Goal: Transaction & Acquisition: Purchase product/service

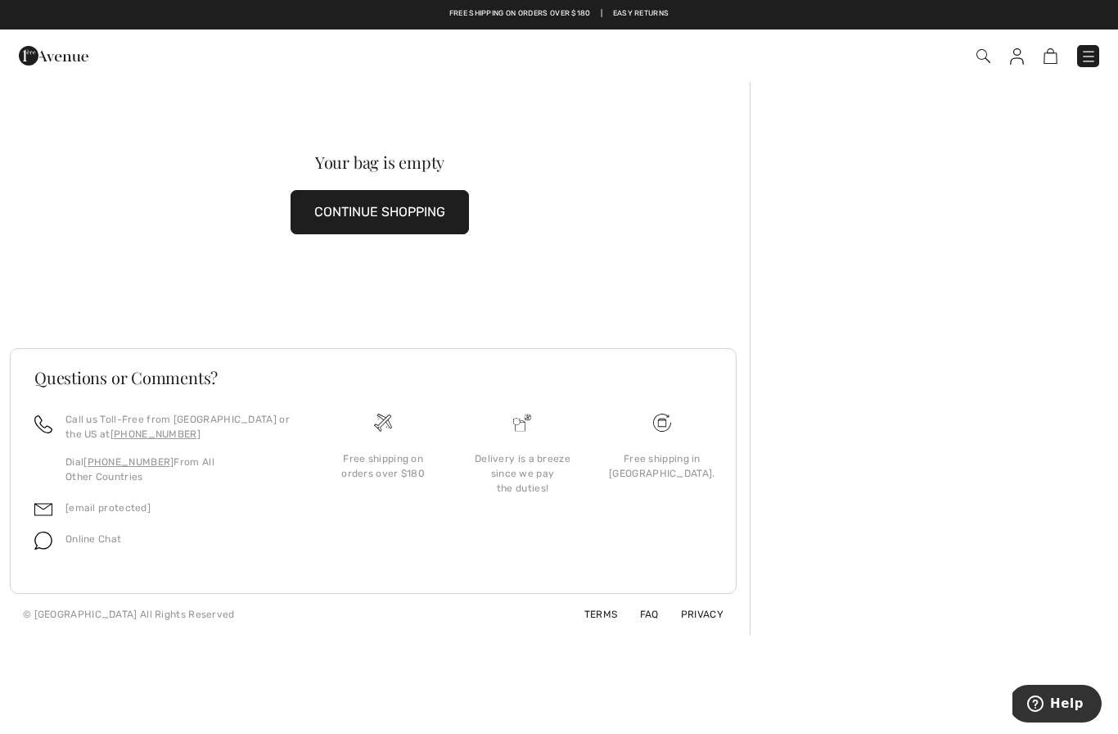
click at [433, 223] on button "CONTINUE SHOPPING" at bounding box center [380, 212] width 178 height 44
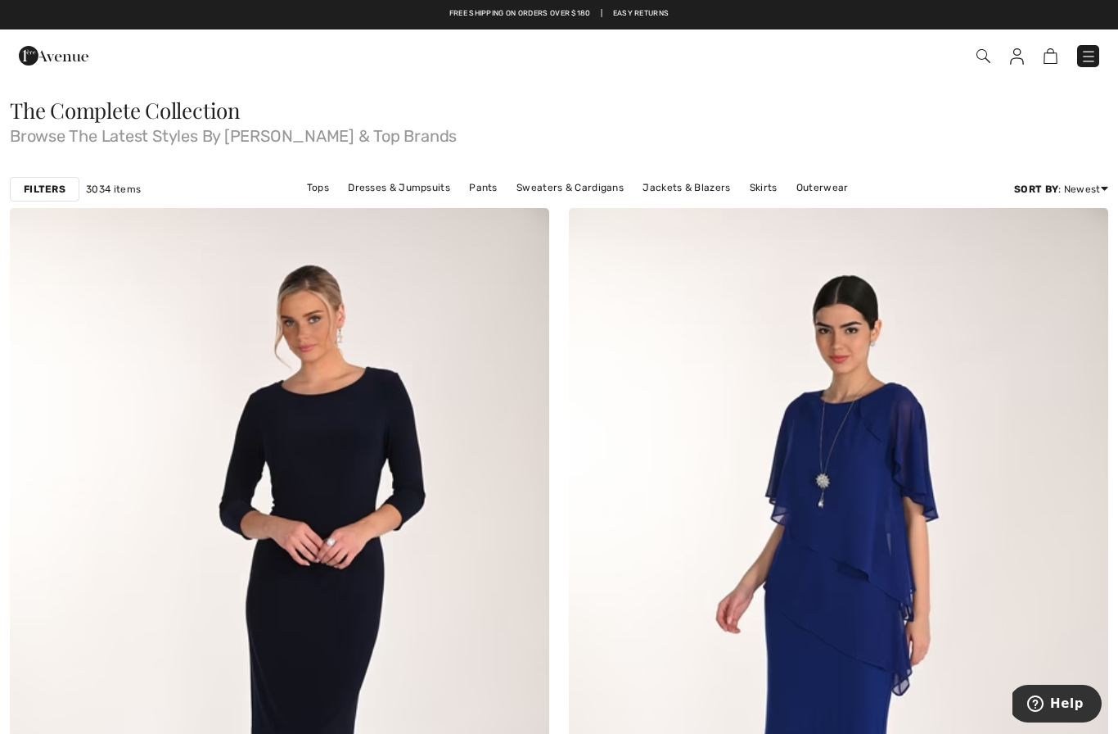
click at [1085, 53] on img at bounding box center [1089, 56] width 16 height 16
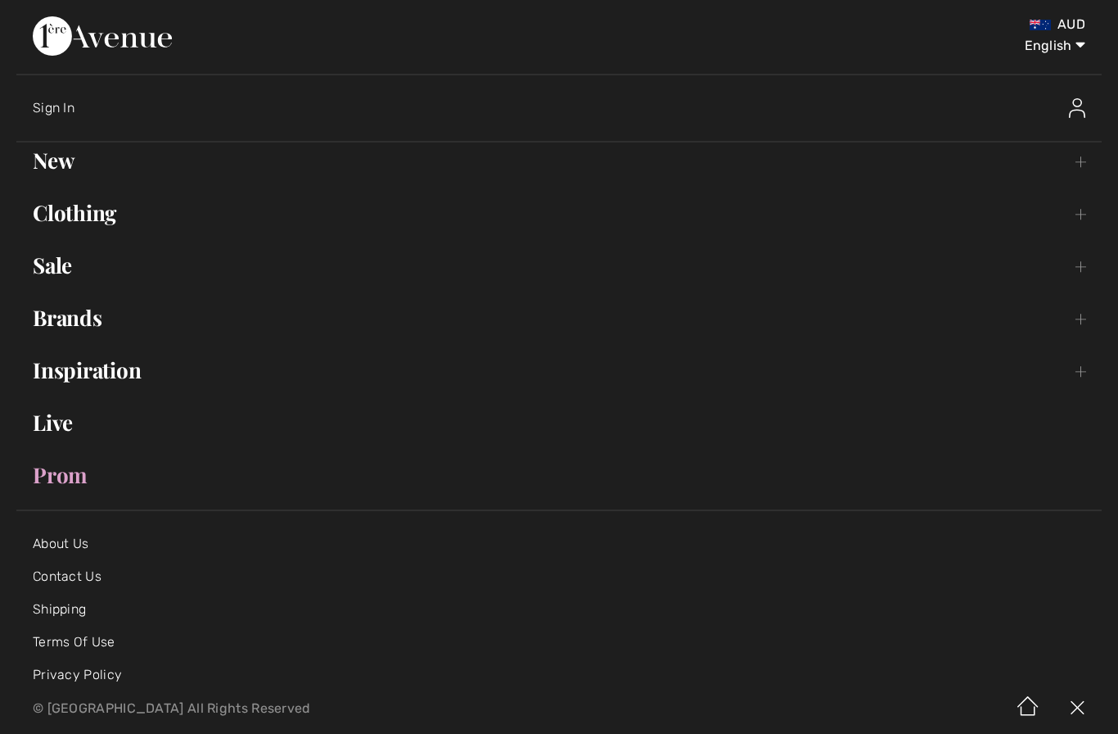
click at [59, 217] on link "Clothing Toggle submenu" at bounding box center [559, 213] width 1086 height 36
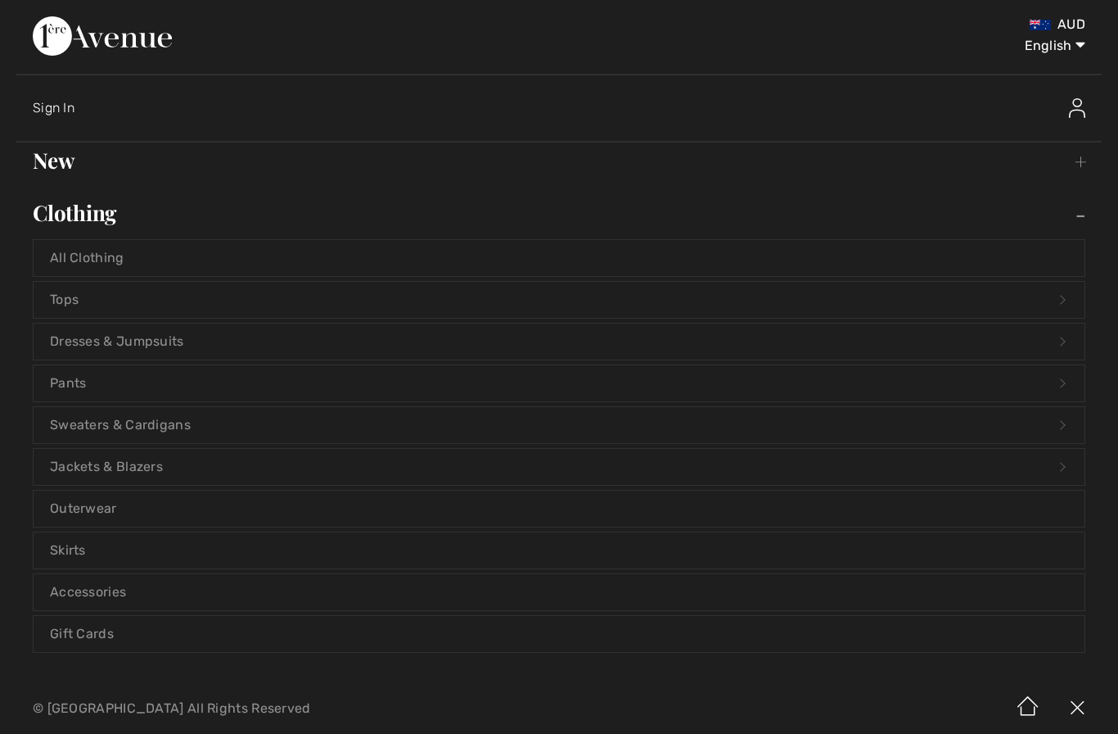
click at [67, 296] on link "Tops Open submenu" at bounding box center [559, 300] width 1051 height 36
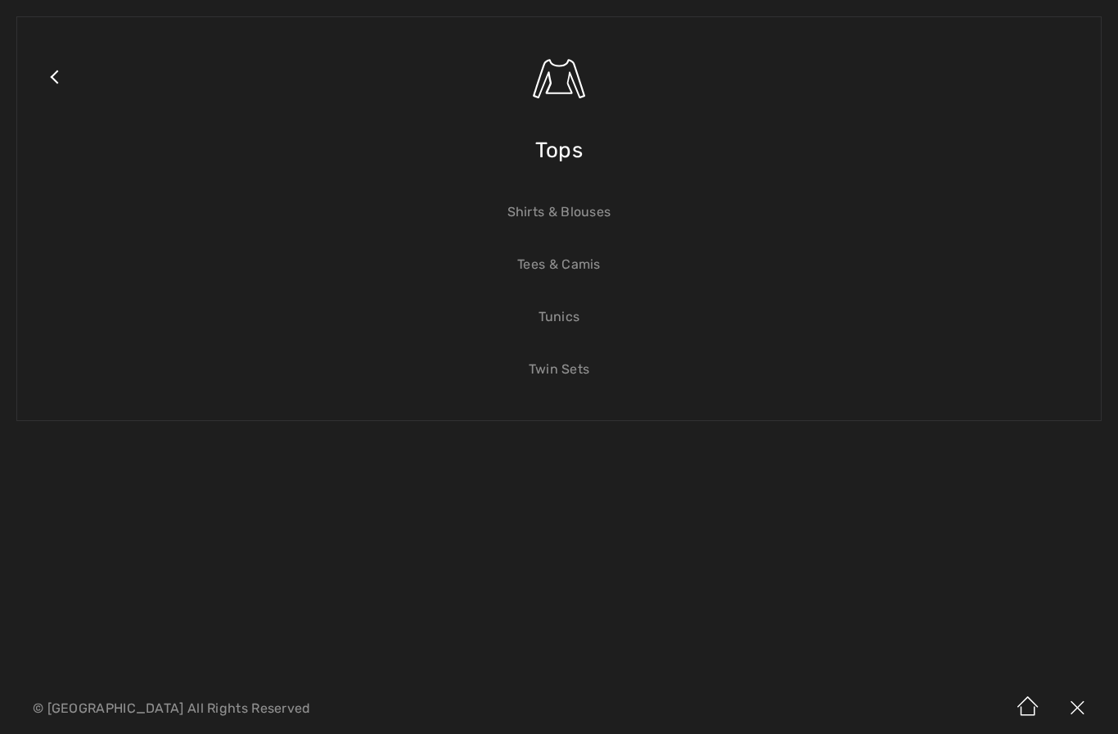
click at [571, 152] on span "Tops" at bounding box center [558, 150] width 47 height 58
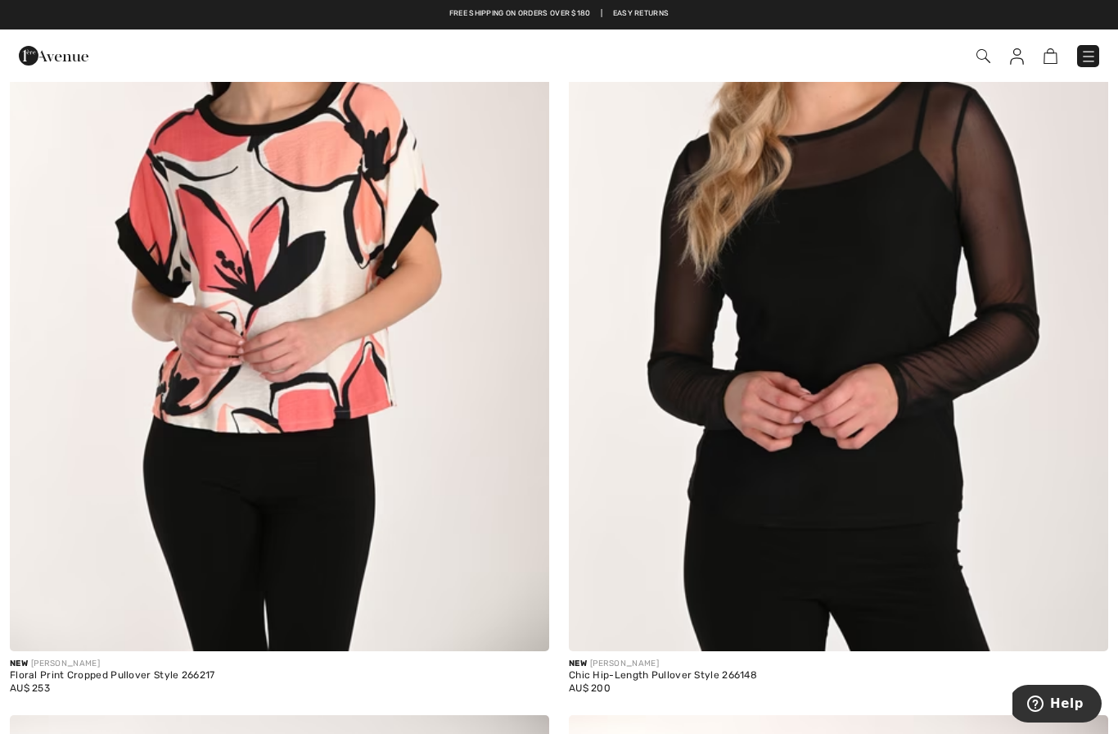
scroll to position [3861, 0]
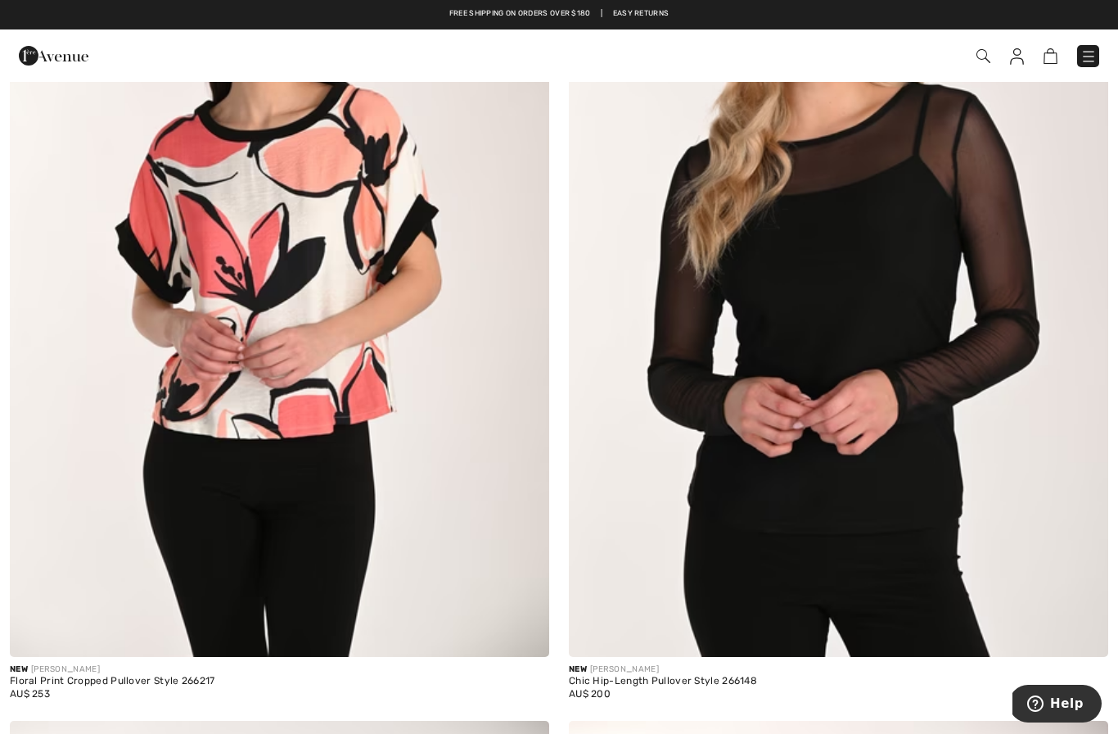
click at [855, 290] on img at bounding box center [839, 252] width 540 height 810
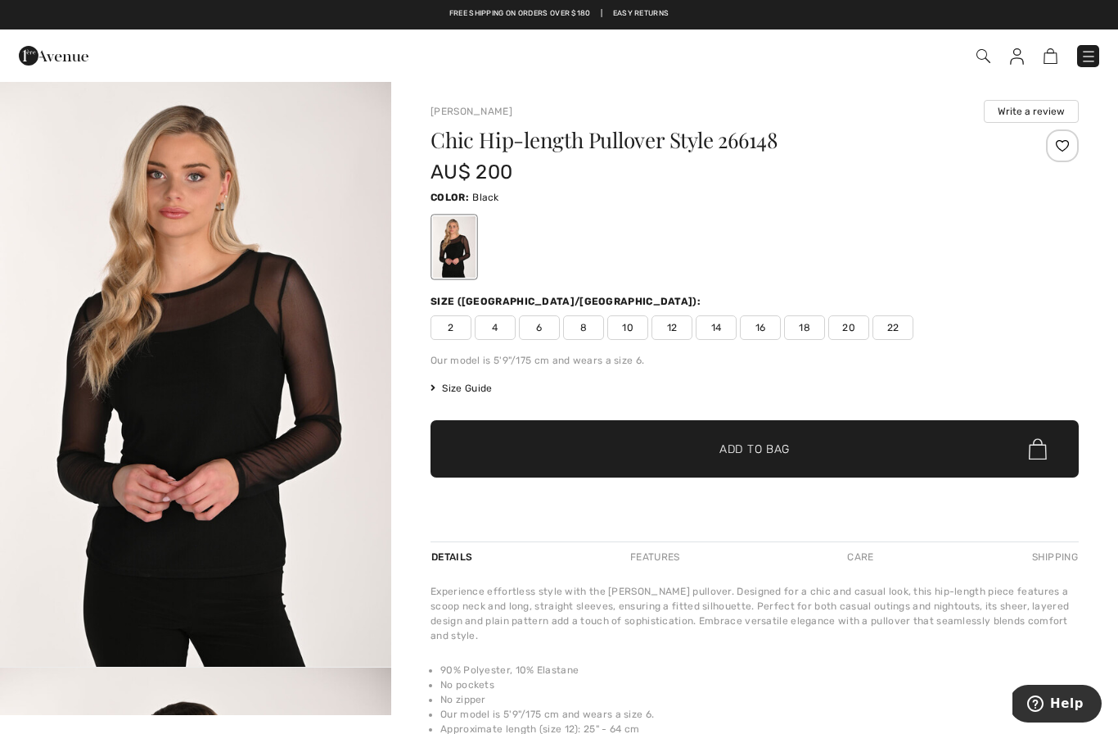
click at [540, 317] on span "6" at bounding box center [539, 327] width 41 height 25
click at [729, 451] on span "Add to Bag" at bounding box center [755, 448] width 70 height 17
click at [1044, 56] on img at bounding box center [1042, 56] width 14 height 16
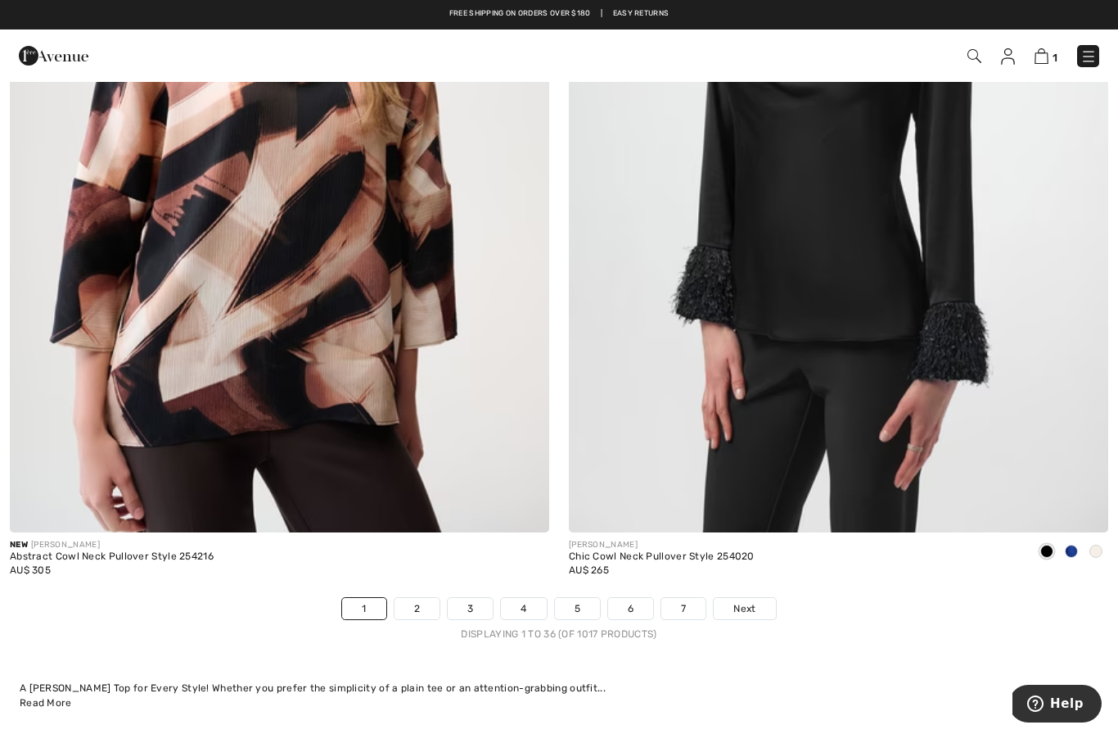
scroll to position [15734, 0]
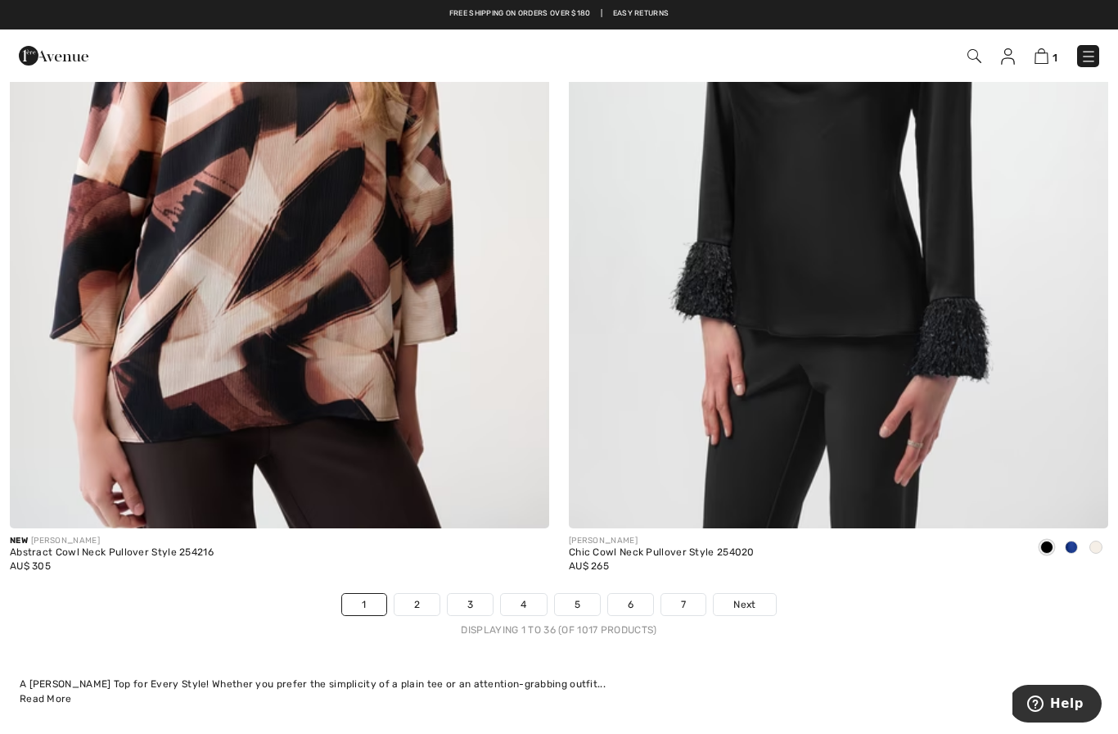
click at [476, 599] on link "3" at bounding box center [470, 604] width 45 height 21
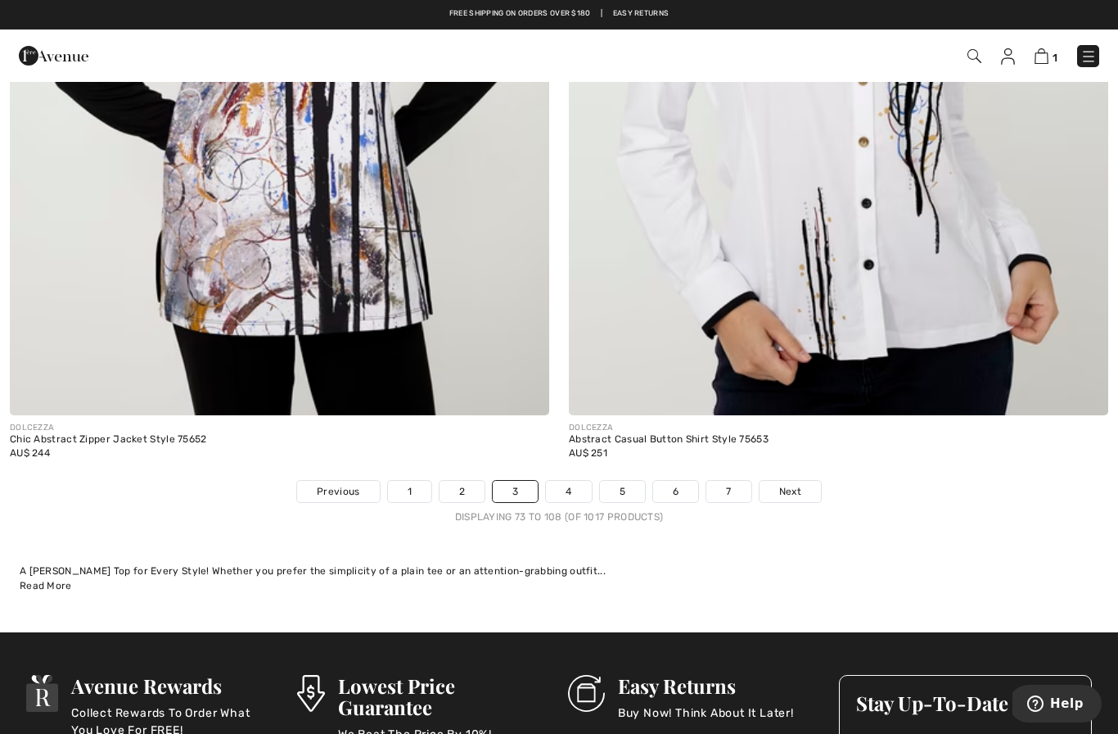
scroll to position [15846, 0]
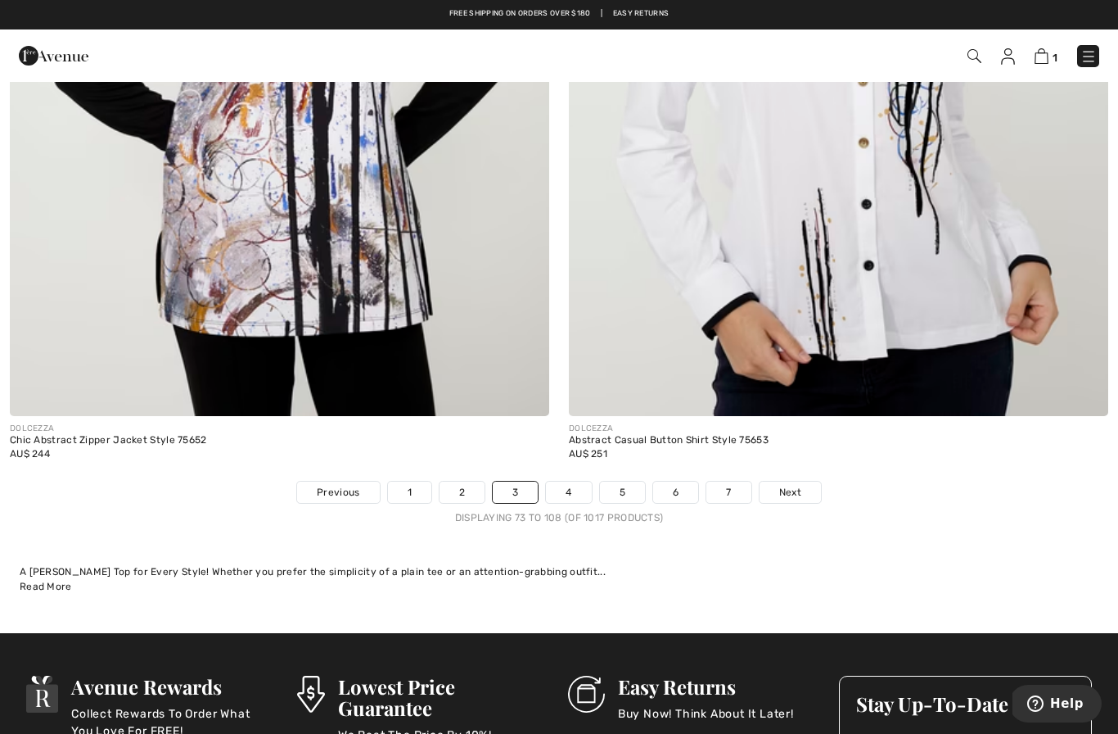
click at [463, 482] on link "2" at bounding box center [462, 491] width 45 height 21
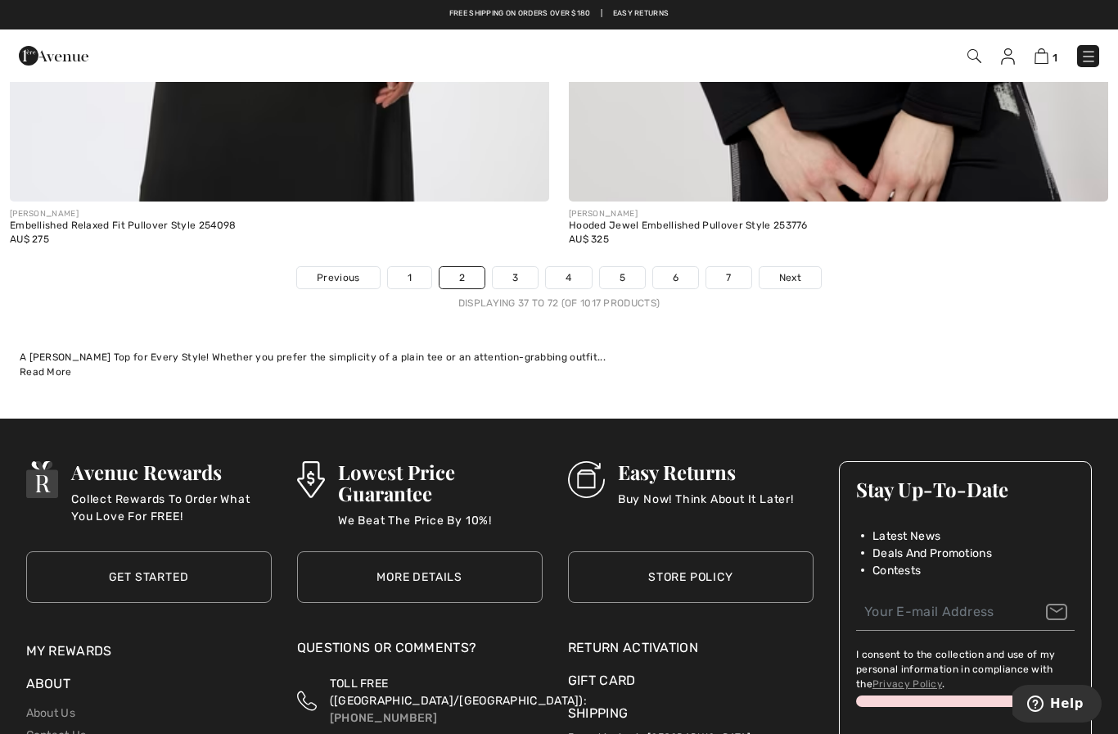
scroll to position [16067, 0]
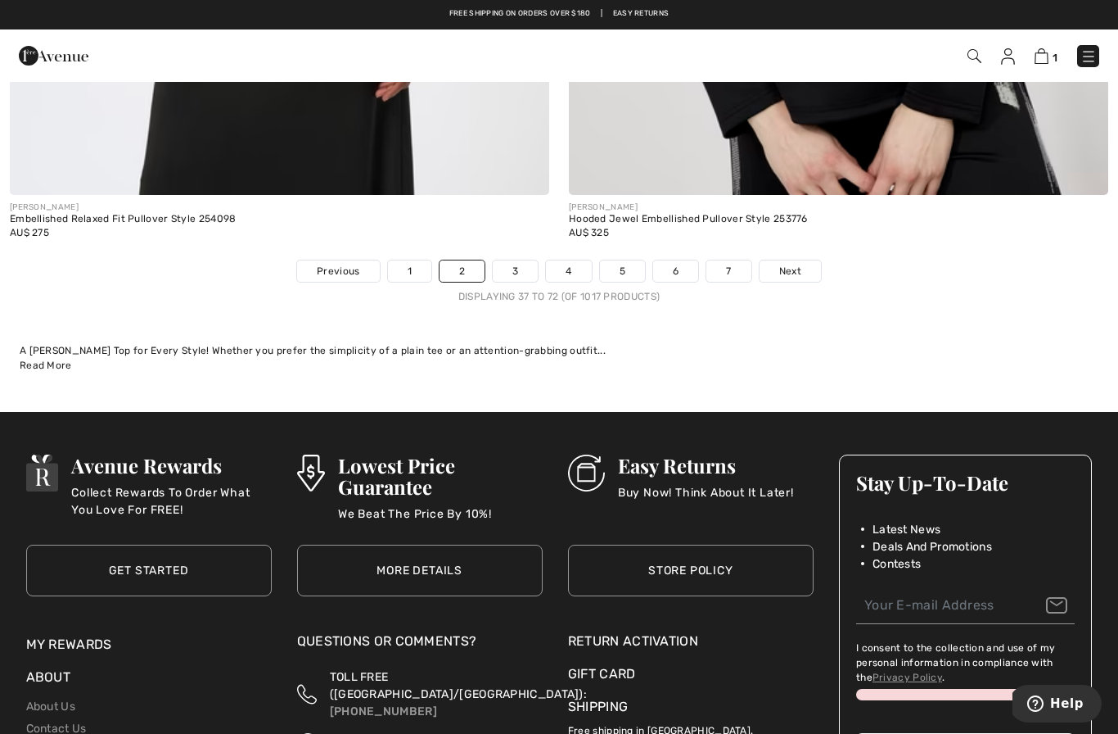
click at [418, 263] on link "1" at bounding box center [409, 270] width 43 height 21
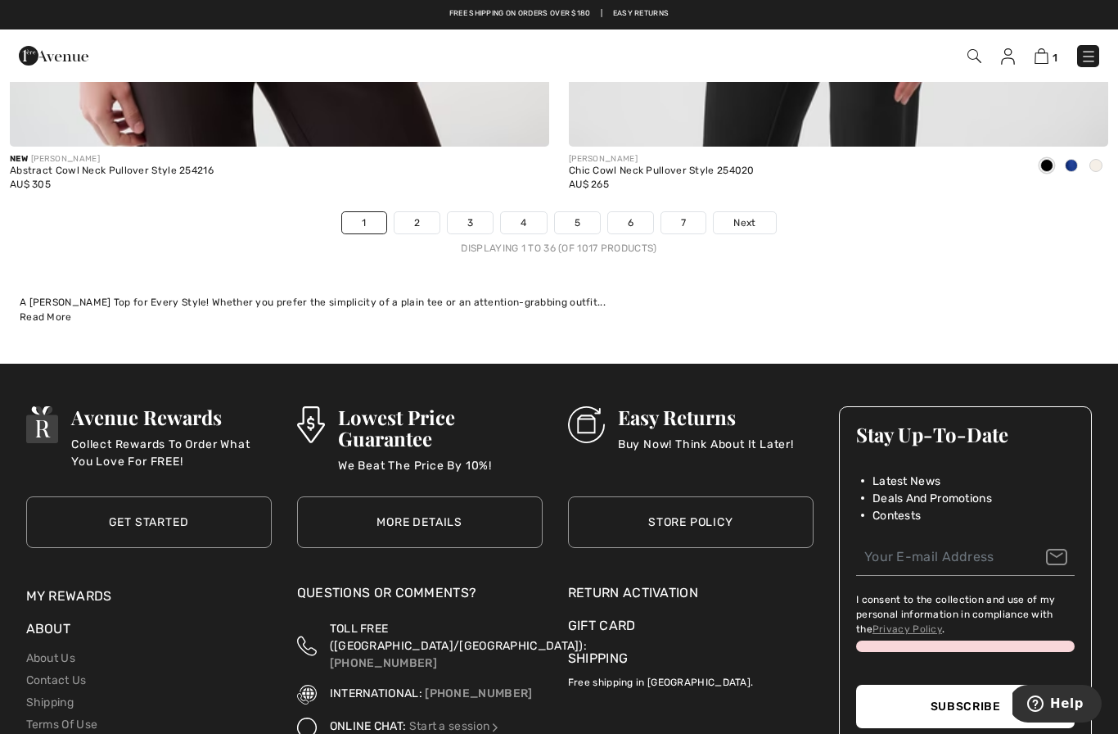
scroll to position [16112, 0]
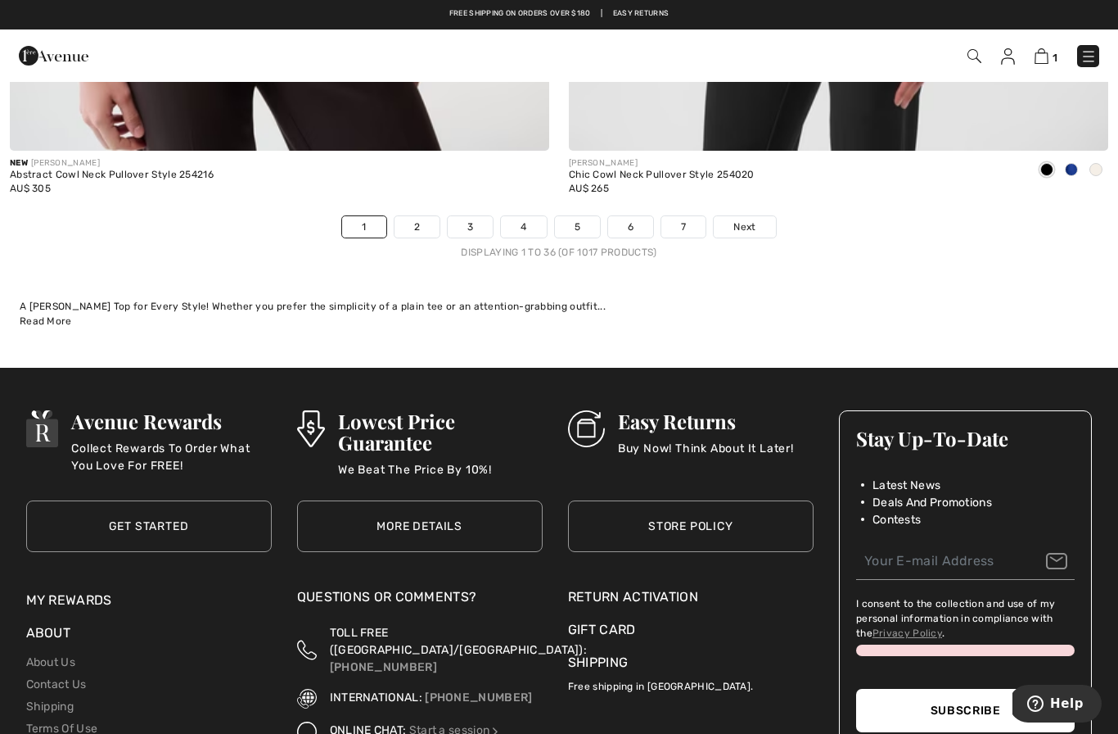
click at [535, 216] on link "4" at bounding box center [523, 226] width 45 height 21
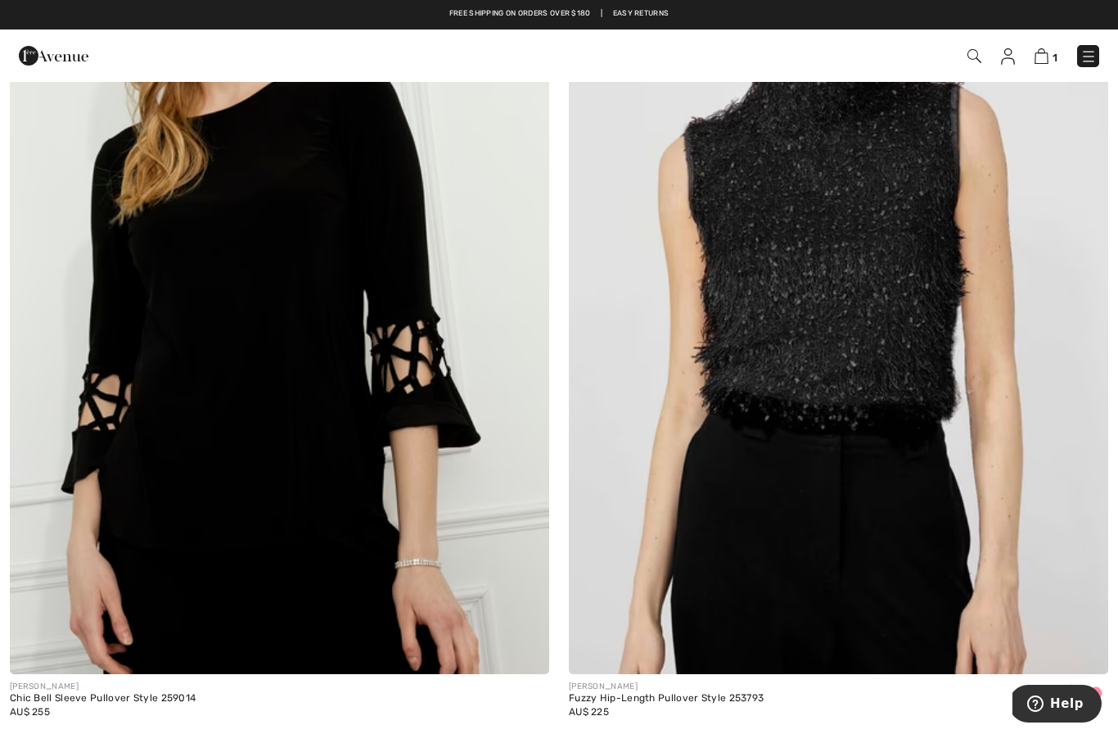
scroll to position [9225, 0]
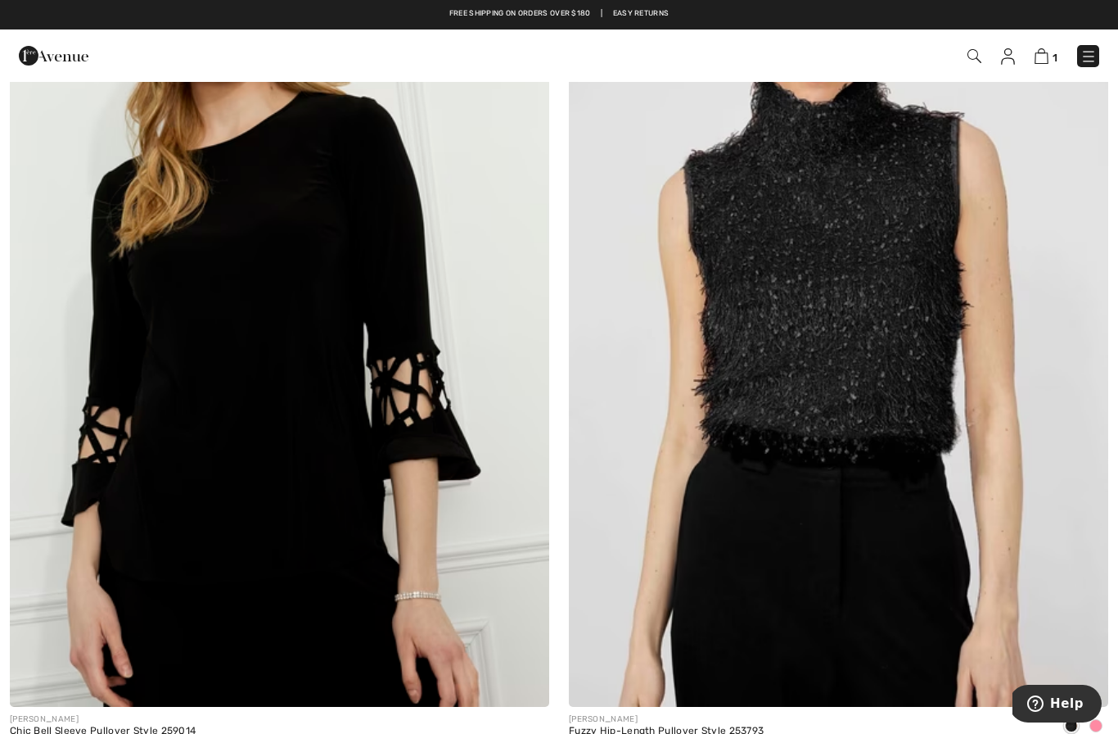
click at [455, 370] on img at bounding box center [280, 302] width 540 height 810
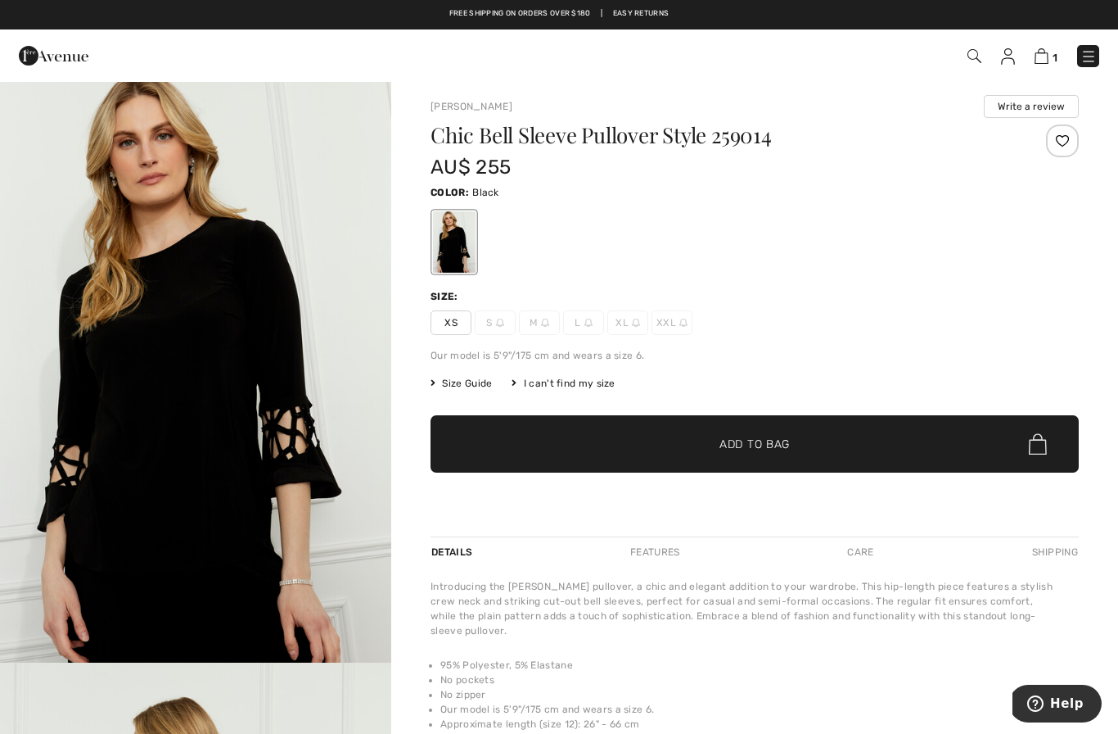
scroll to position [4, 0]
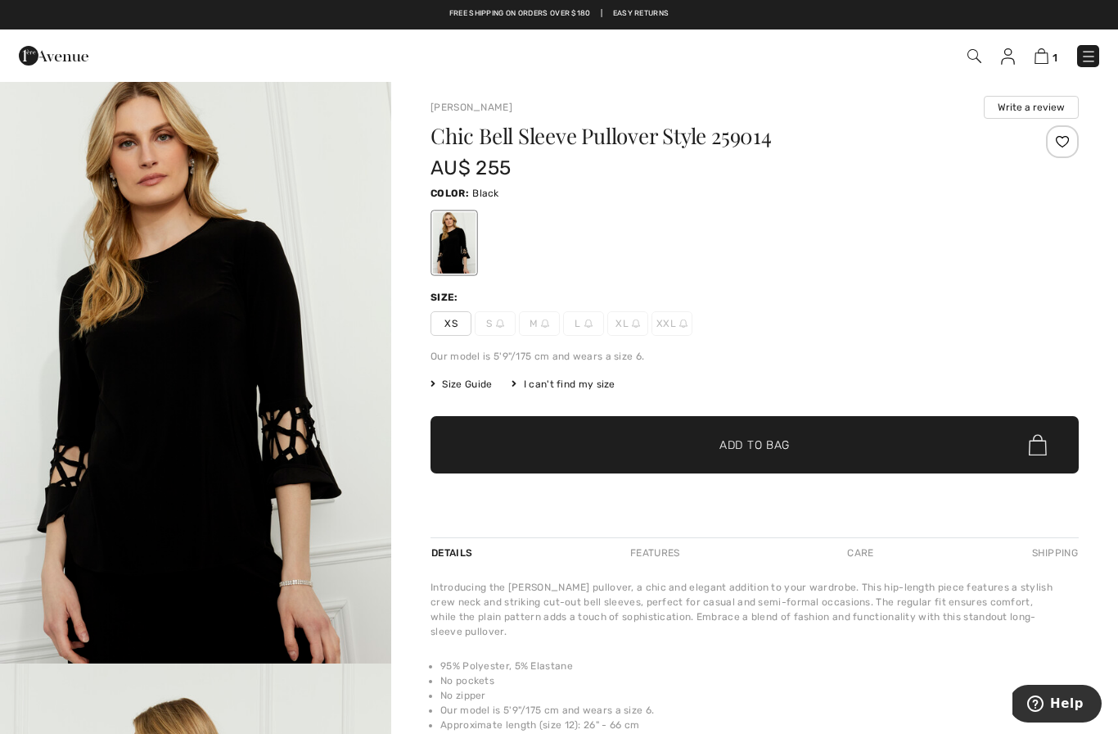
click at [796, 439] on span "✔ Added to Bag Add to Bag" at bounding box center [755, 444] width 648 height 57
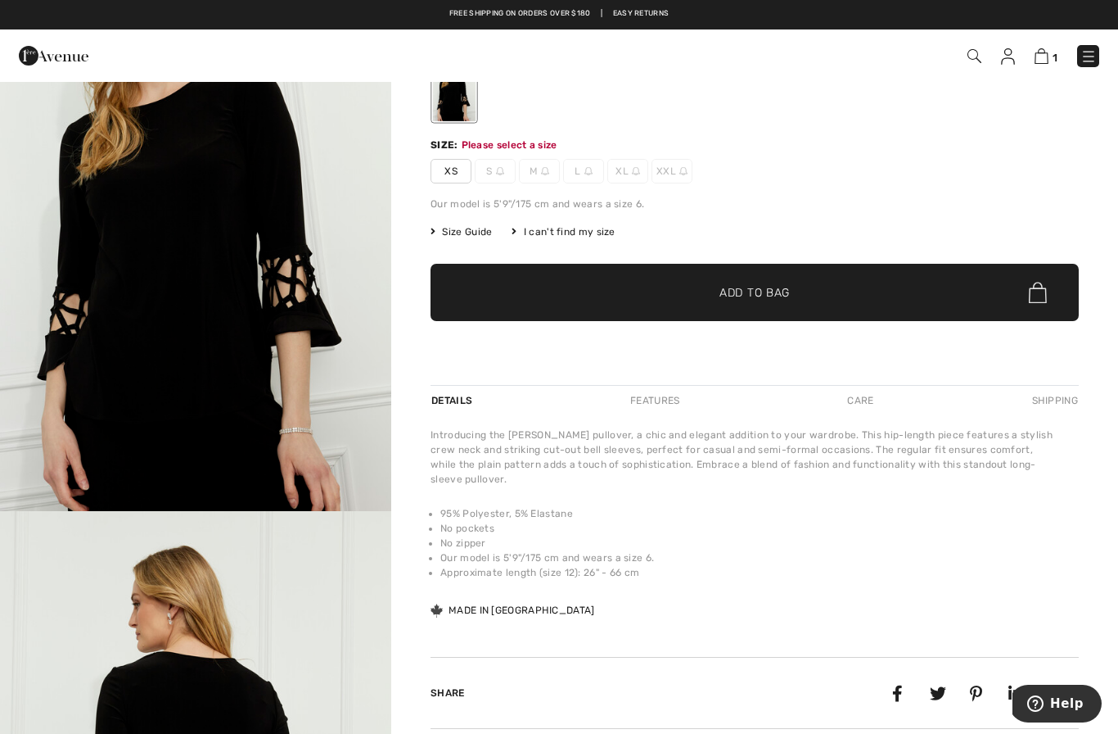
scroll to position [176, 0]
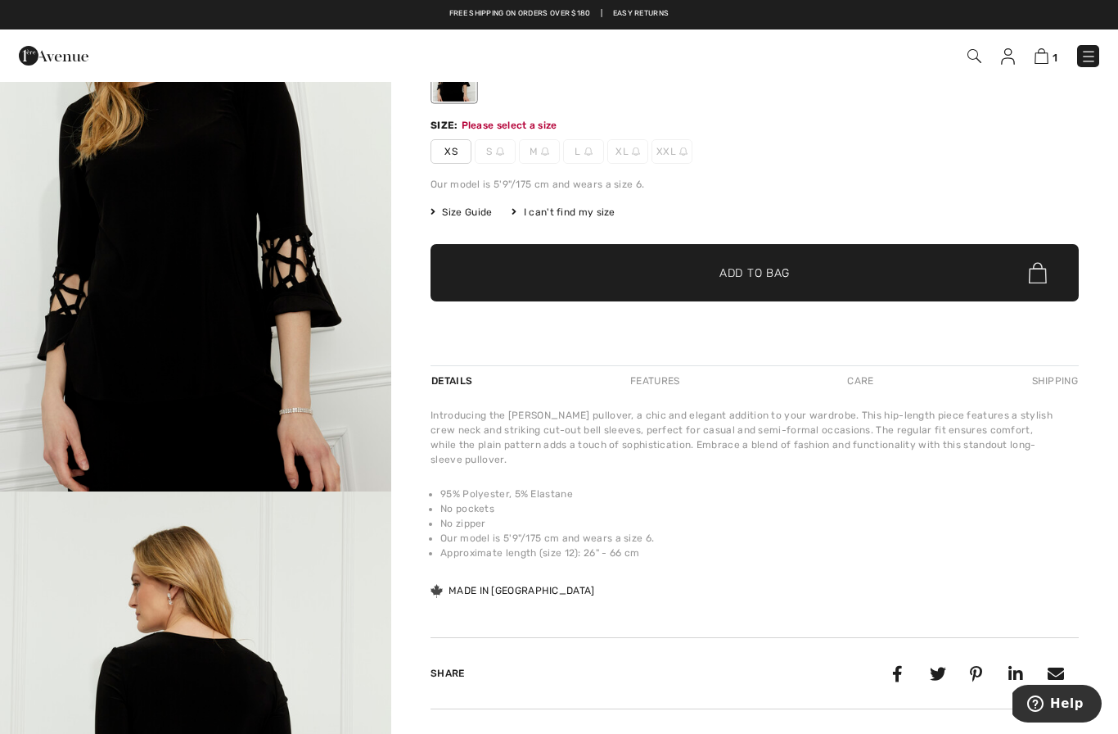
click at [465, 144] on span "XS" at bounding box center [451, 151] width 41 height 25
click at [813, 262] on span "✔ Added to Bag Add to Bag" at bounding box center [755, 272] width 648 height 57
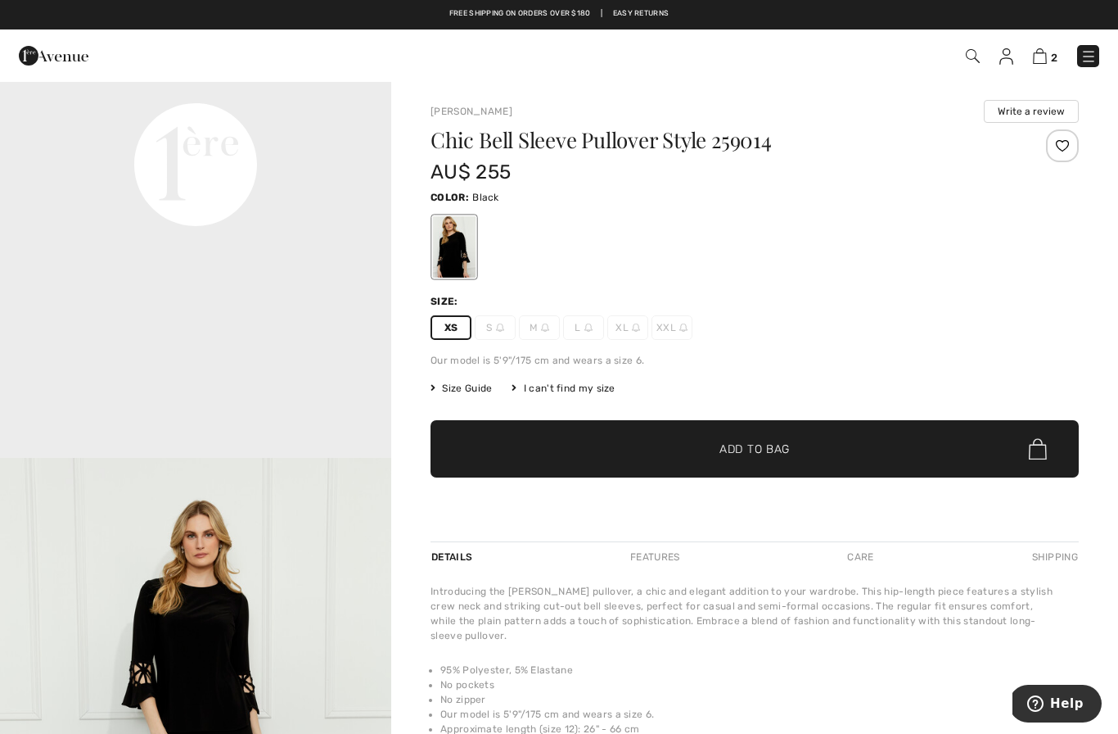
scroll to position [1394, 0]
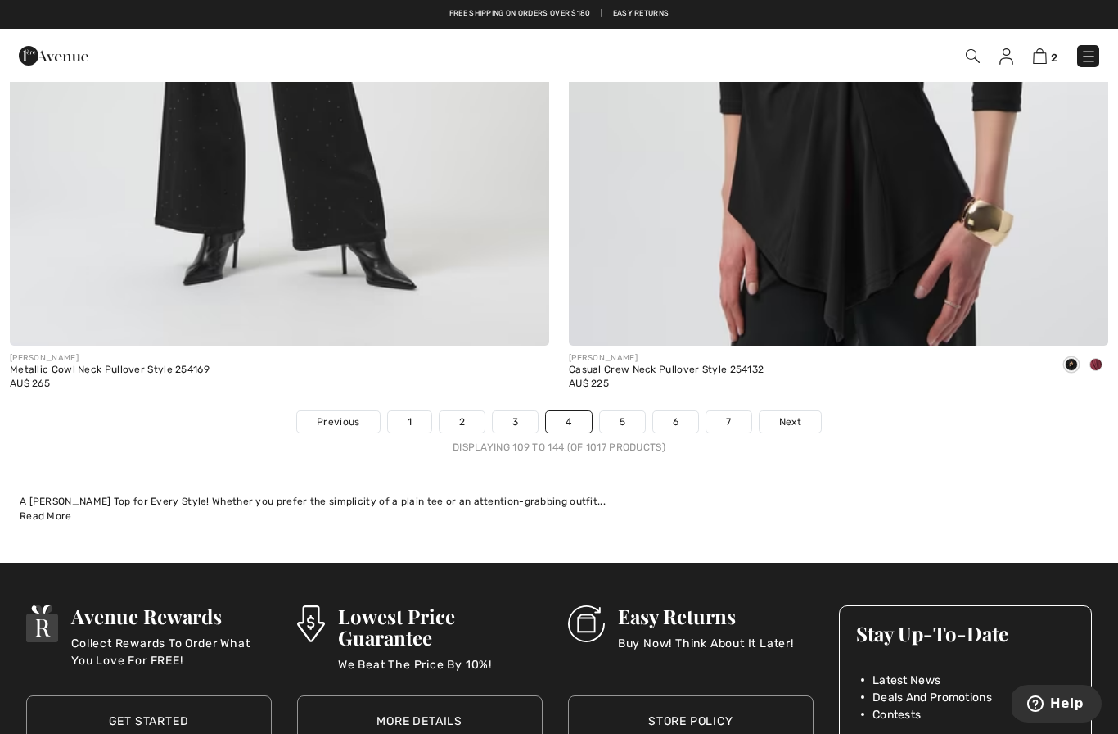
scroll to position [15922, 0]
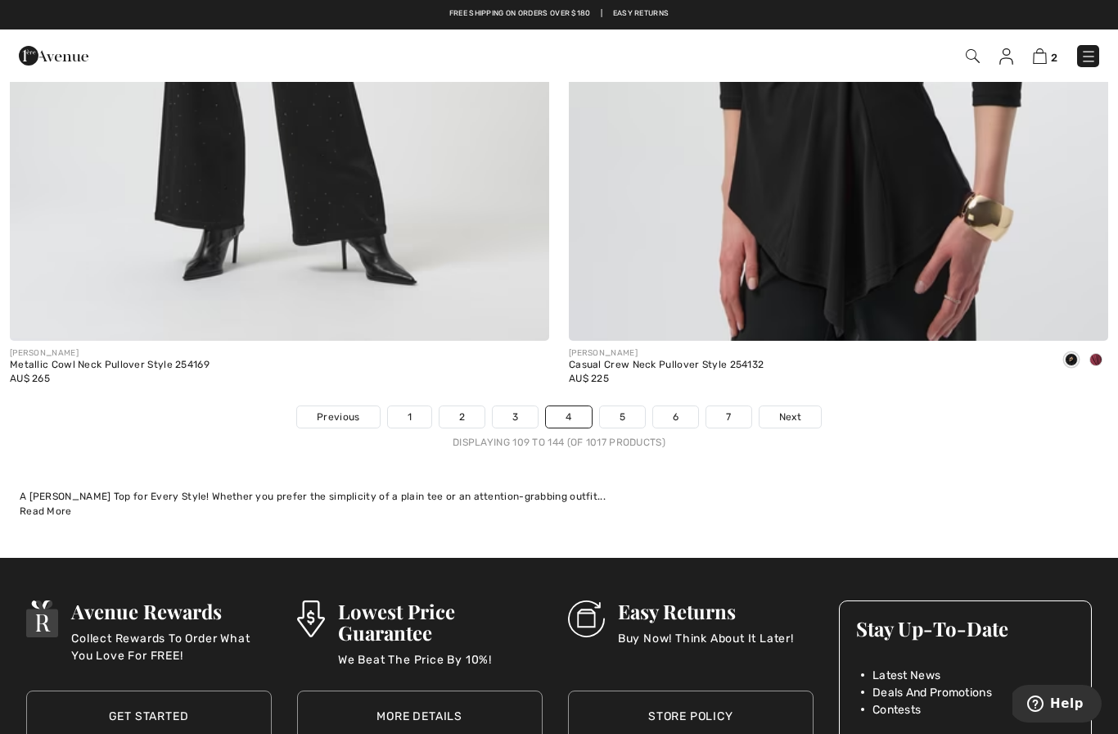
click at [637, 406] on link "5" at bounding box center [622, 416] width 45 height 21
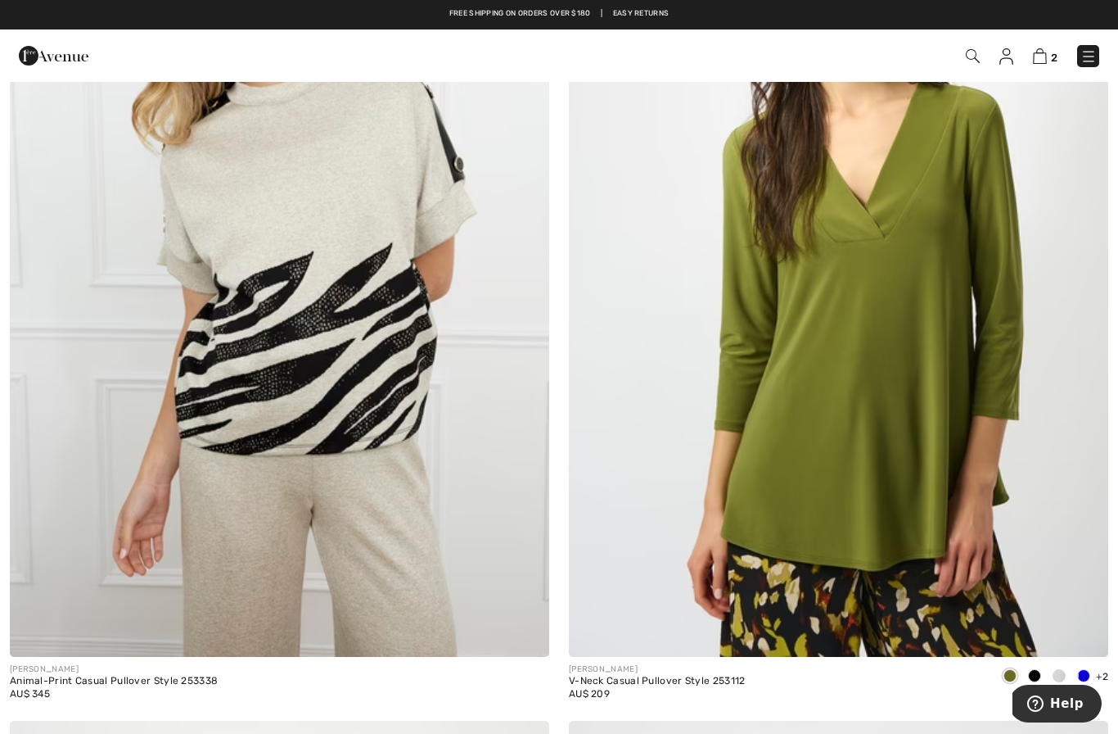
scroll to position [3862, 0]
click at [1084, 656] on div "JOSEPH RIBKOFF V-Neck Casual Pullover Style 253112 AU$ 209 +2 6 Colors" at bounding box center [839, 688] width 540 height 65
click at [1028, 419] on img at bounding box center [839, 251] width 540 height 810
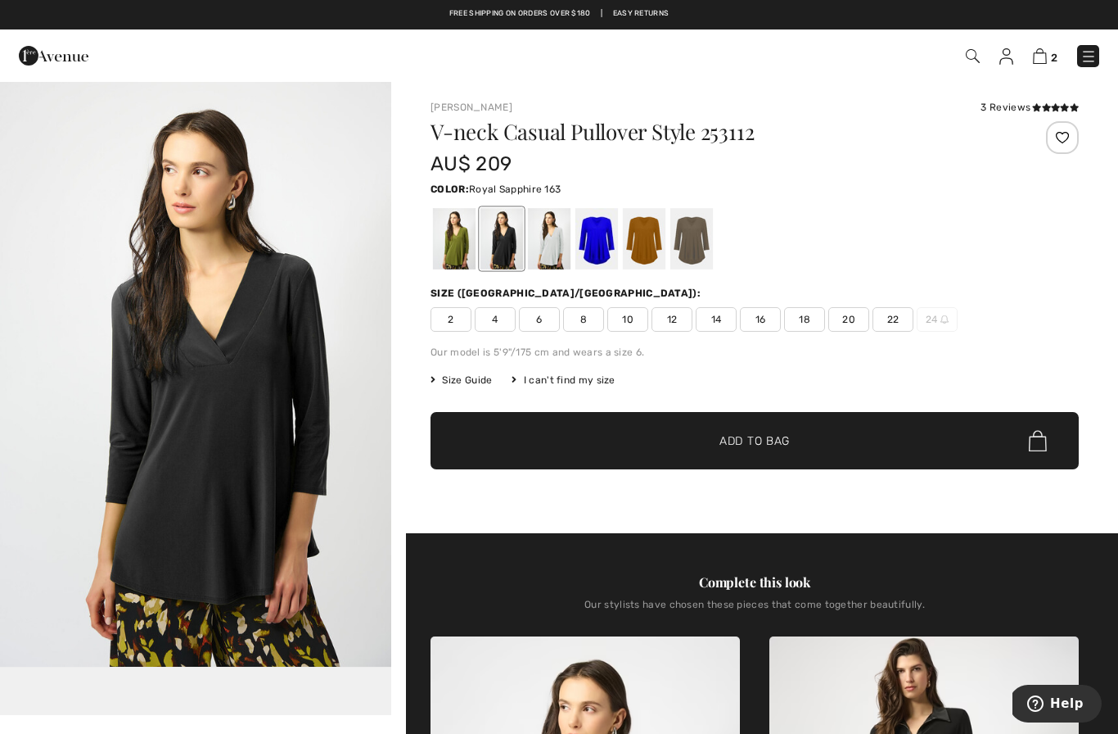
click at [587, 242] on div at bounding box center [597, 238] width 43 height 61
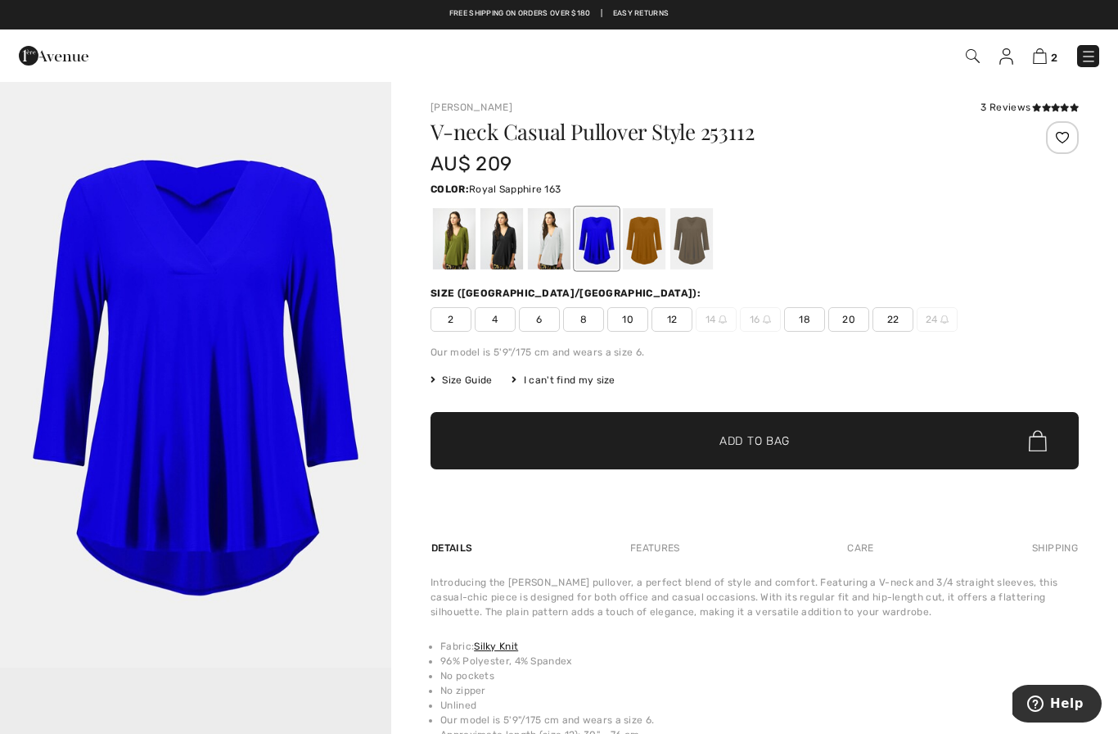
click at [657, 237] on div at bounding box center [644, 238] width 43 height 61
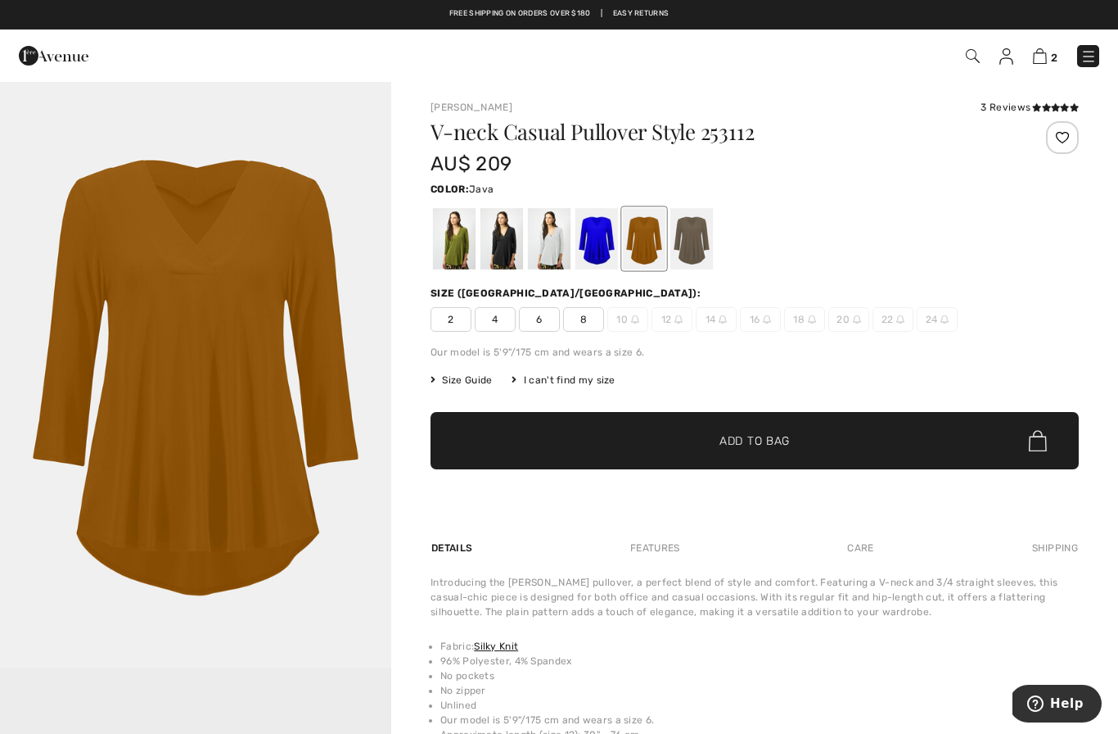
click at [705, 238] on div at bounding box center [692, 238] width 43 height 61
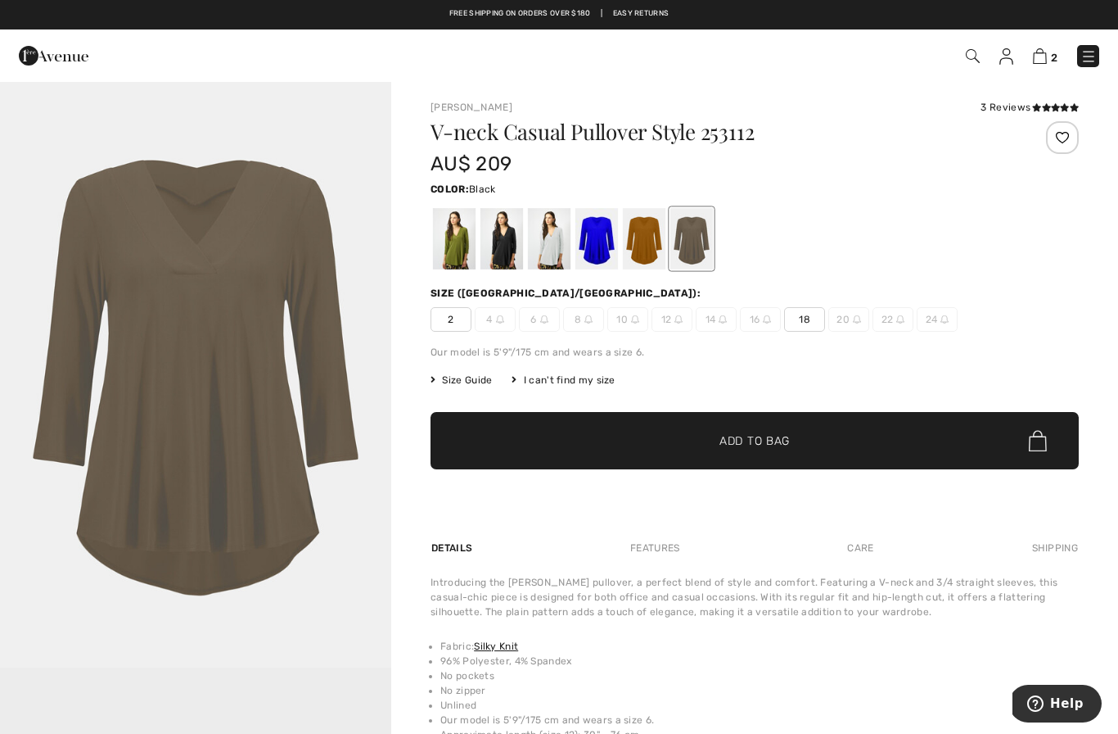
click at [506, 242] on div at bounding box center [502, 238] width 43 height 61
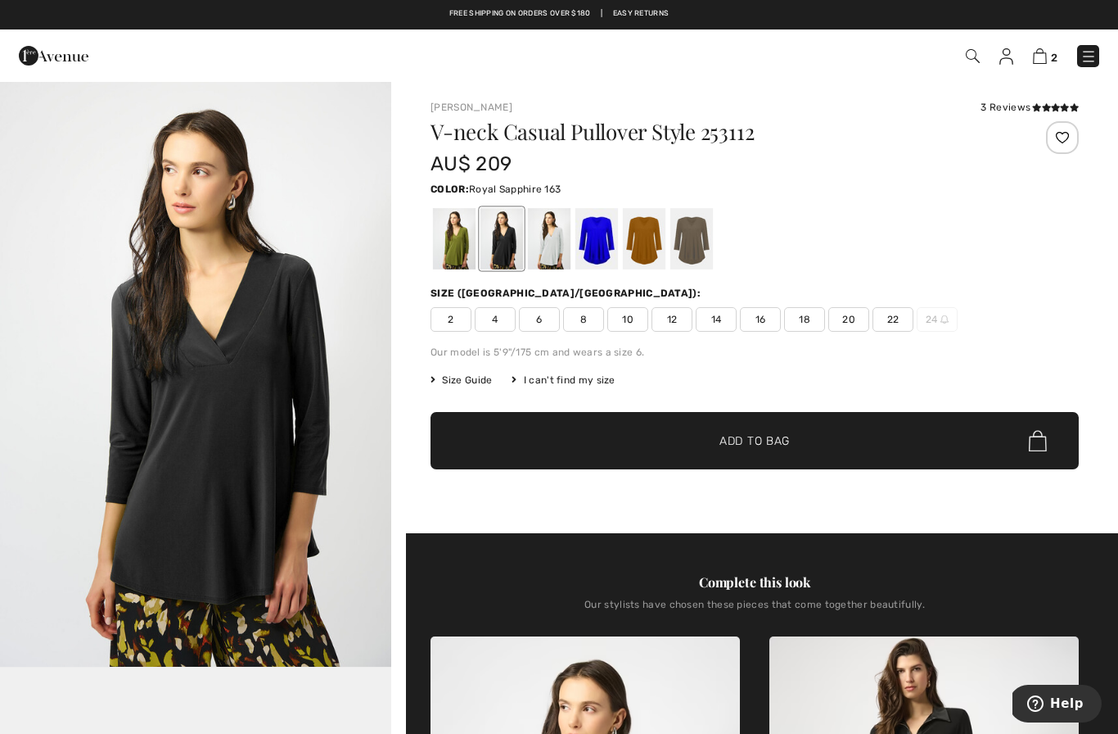
click at [608, 243] on div at bounding box center [597, 238] width 43 height 61
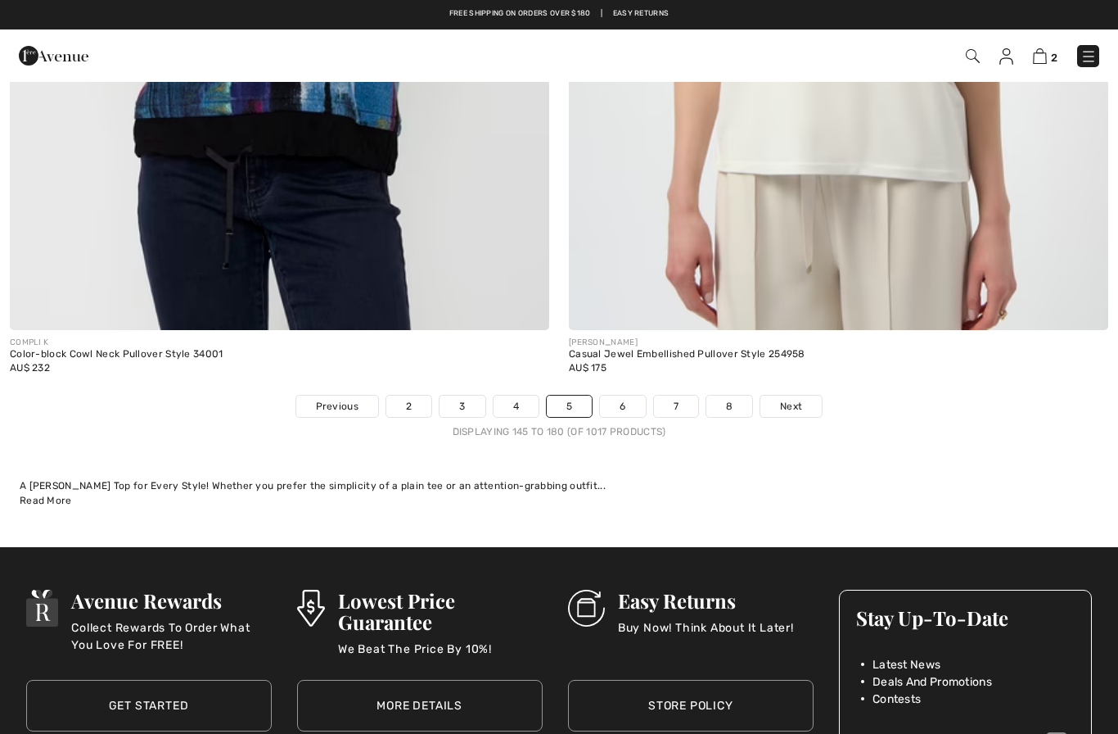
scroll to position [15936, 0]
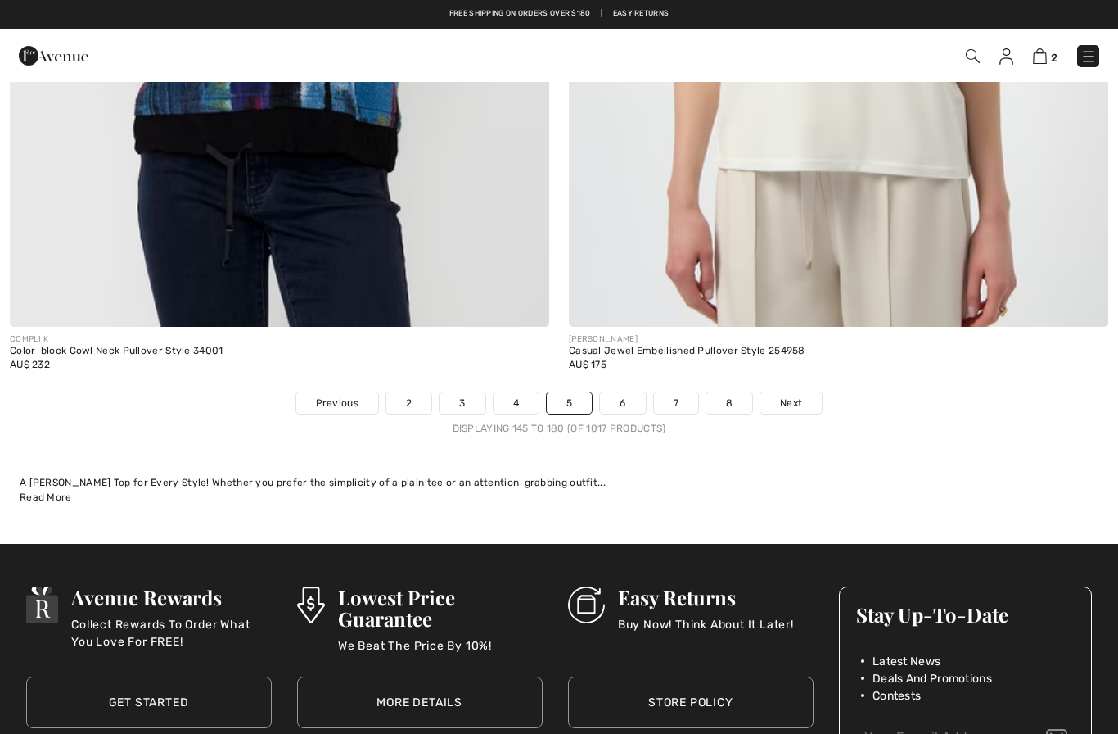
click at [631, 392] on link "6" at bounding box center [622, 402] width 45 height 21
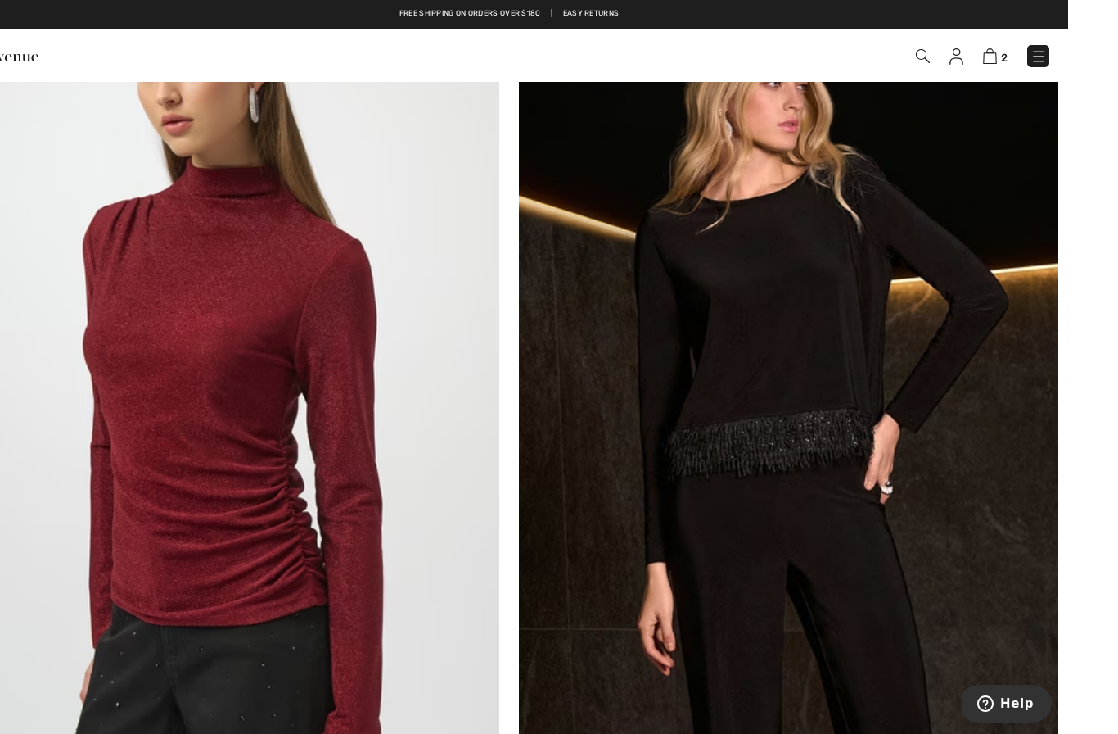
scroll to position [2890, 0]
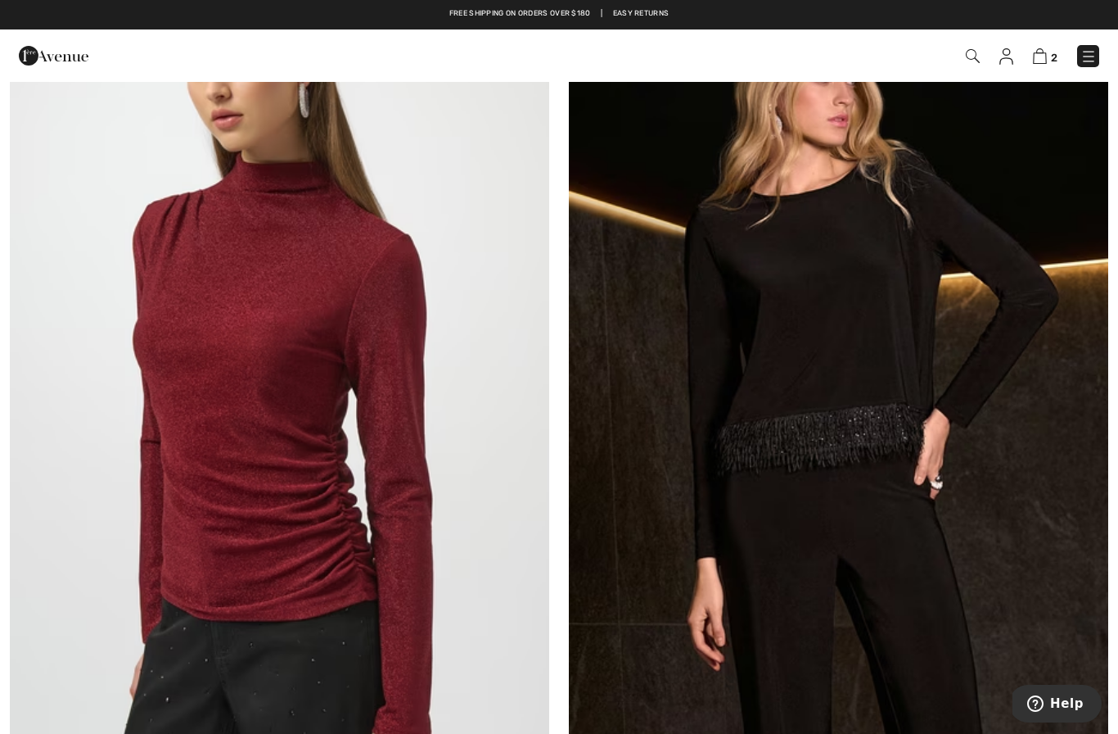
click at [969, 315] on img at bounding box center [839, 349] width 540 height 810
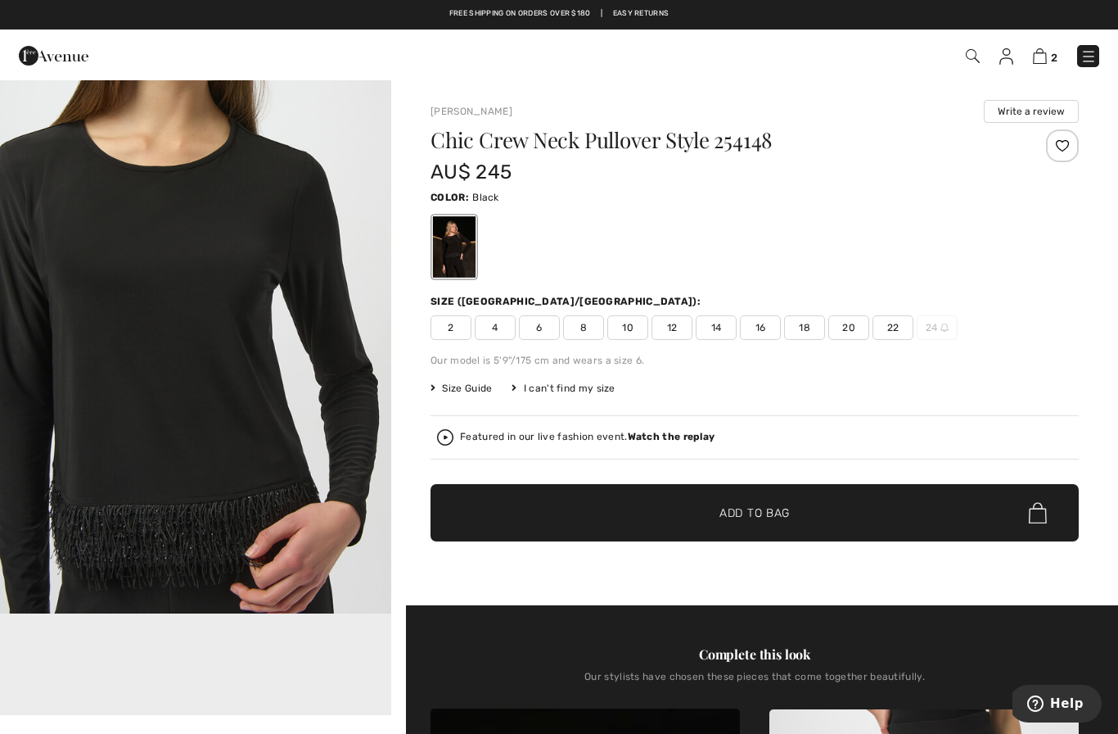
scroll to position [628, 0]
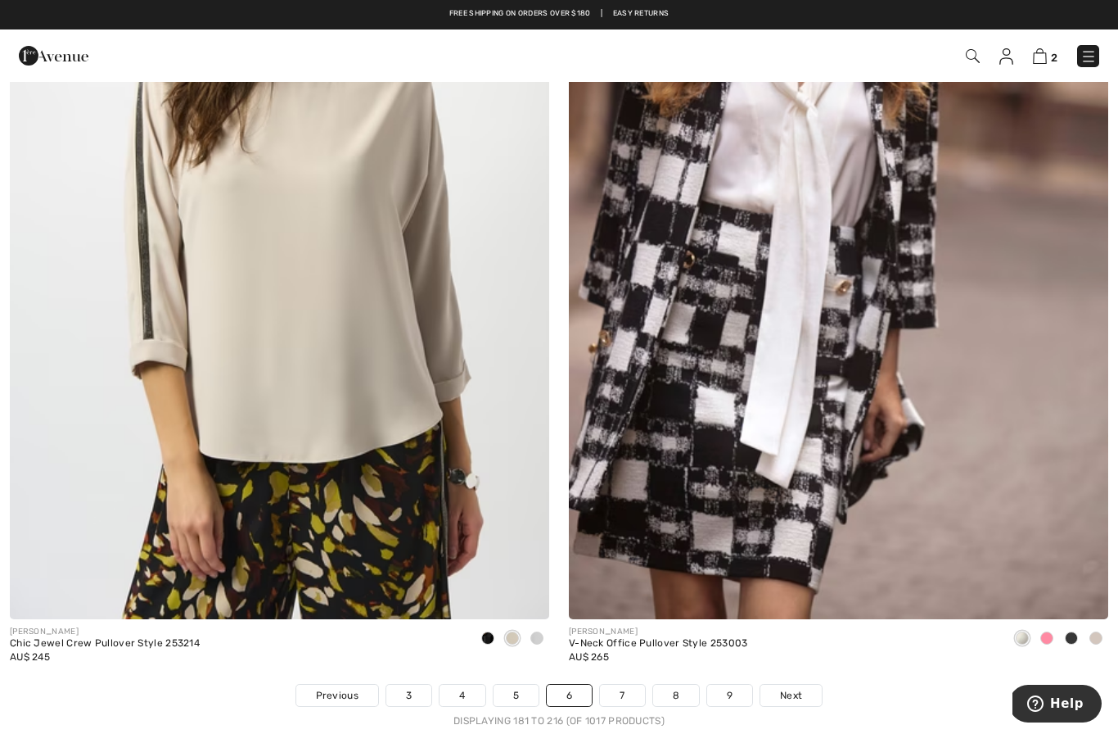
scroll to position [15651, 0]
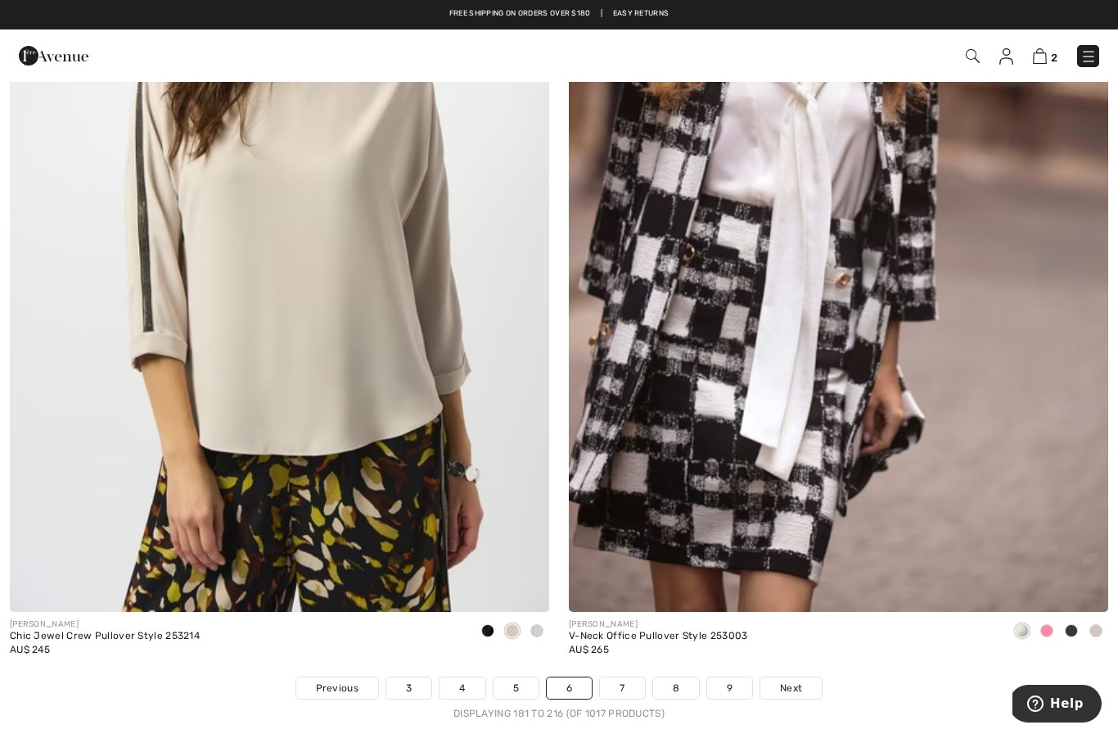
click at [635, 677] on link "7" at bounding box center [622, 687] width 44 height 21
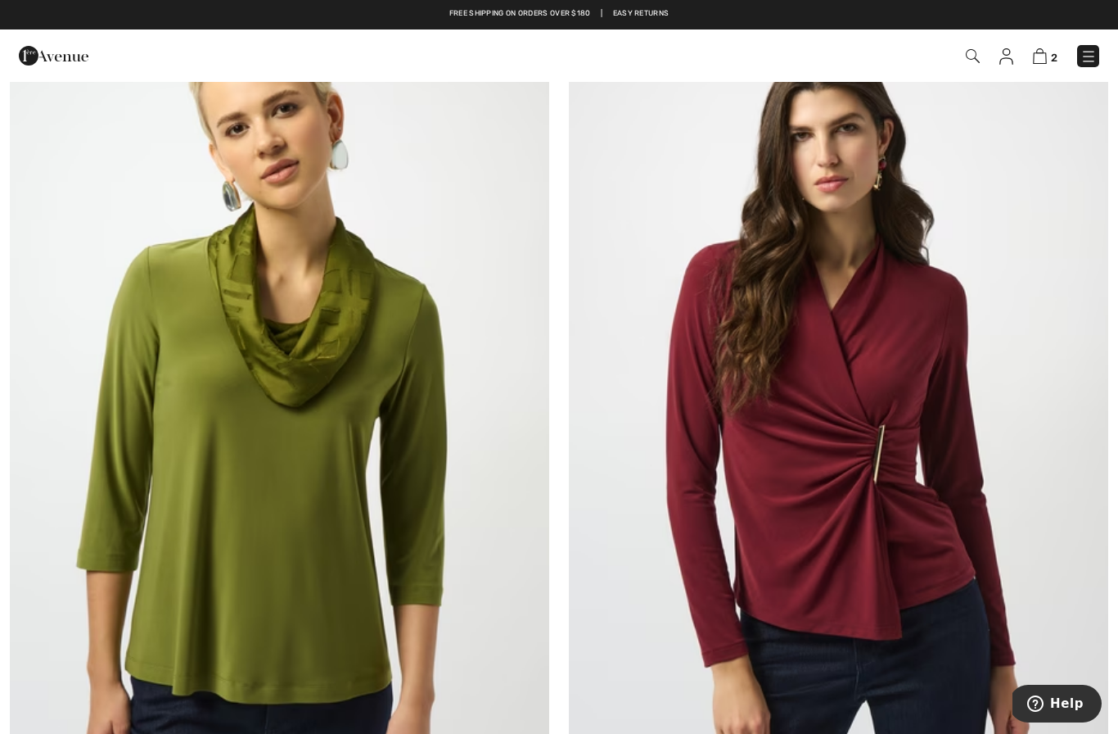
scroll to position [10005, 0]
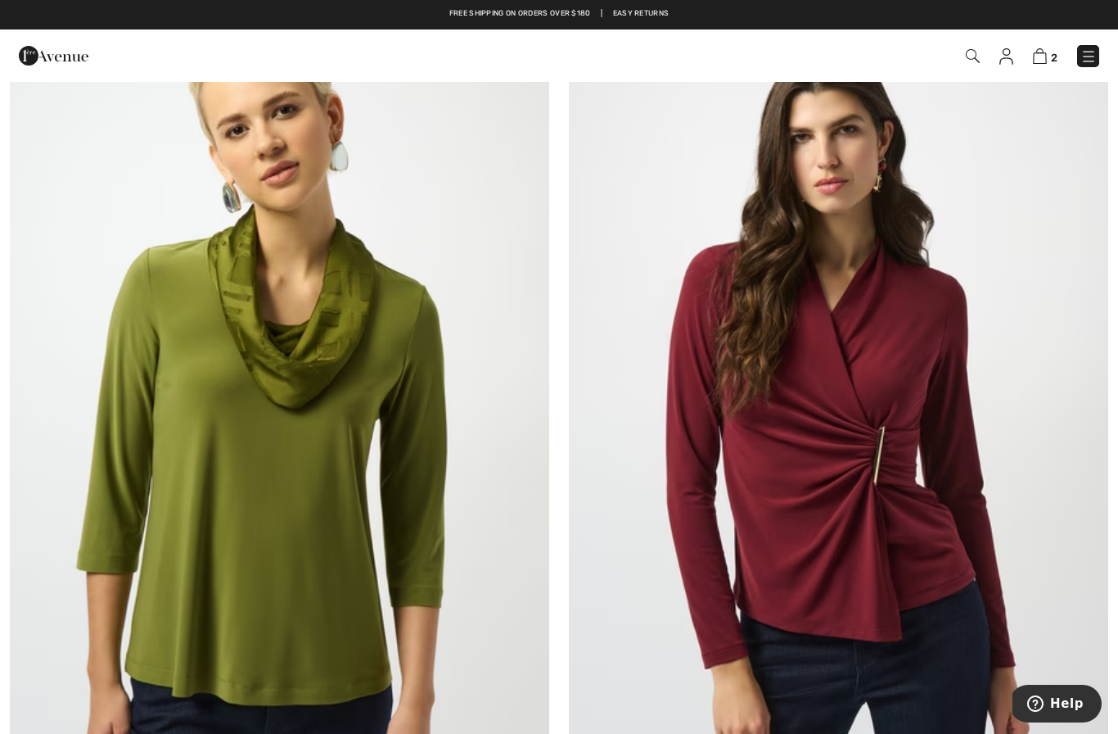
click at [395, 447] on img at bounding box center [280, 396] width 540 height 810
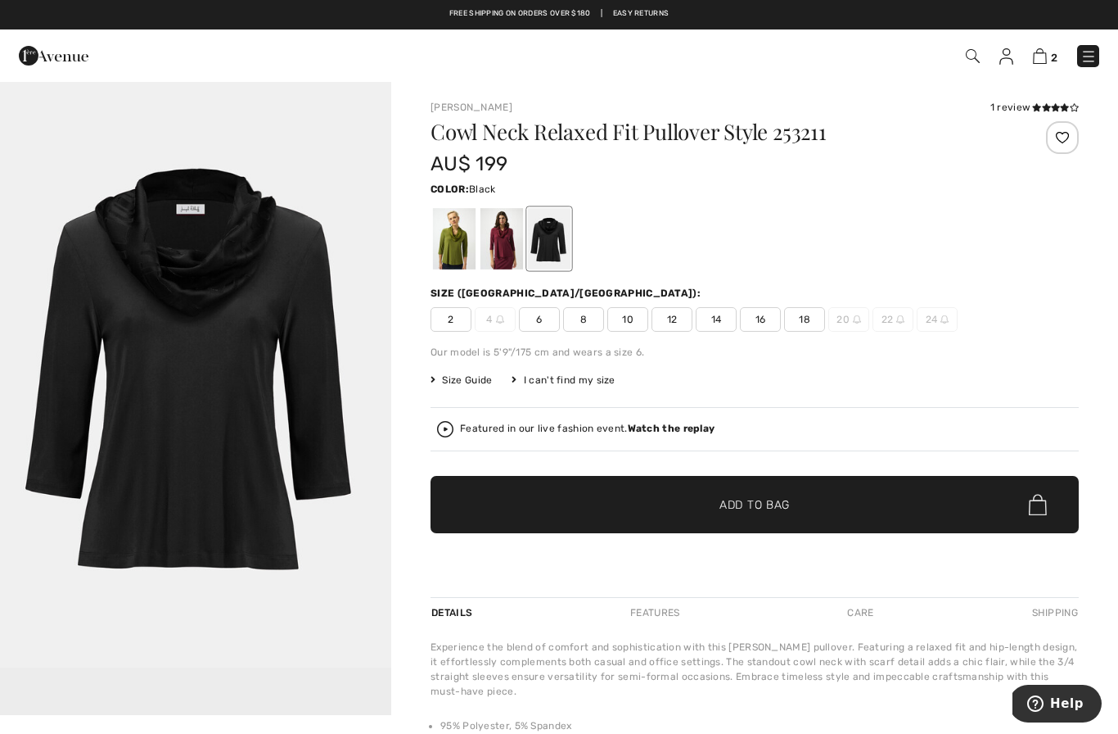
click at [506, 242] on div at bounding box center [502, 238] width 43 height 61
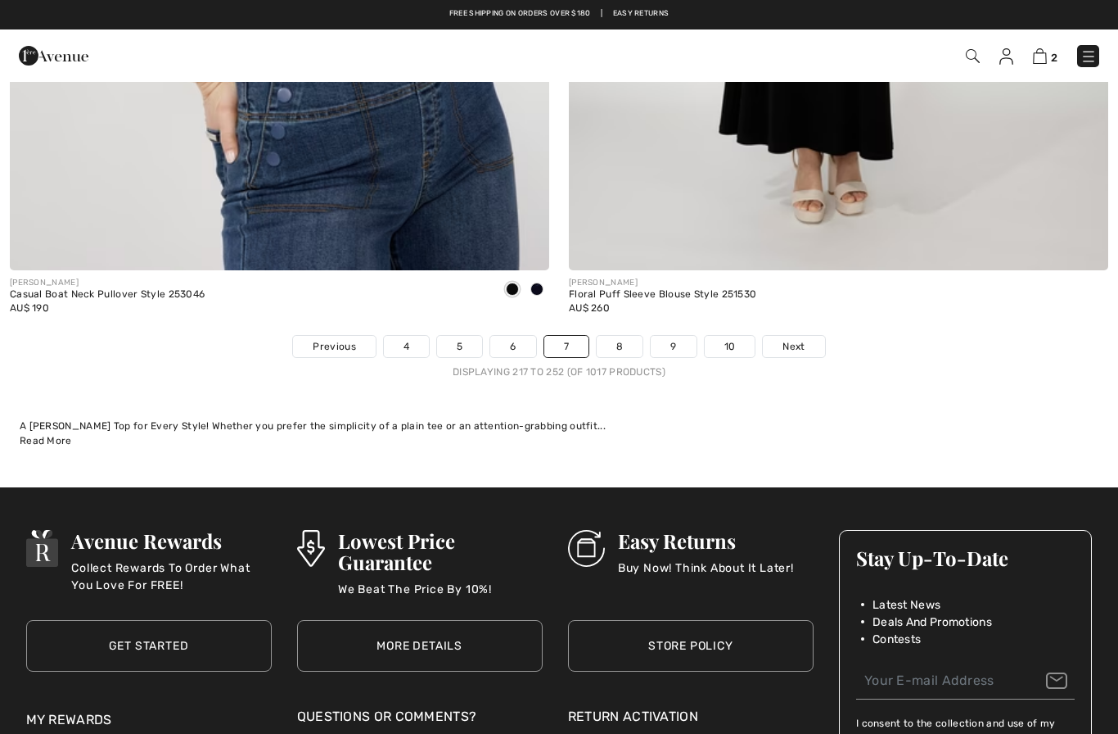
scroll to position [15993, 0]
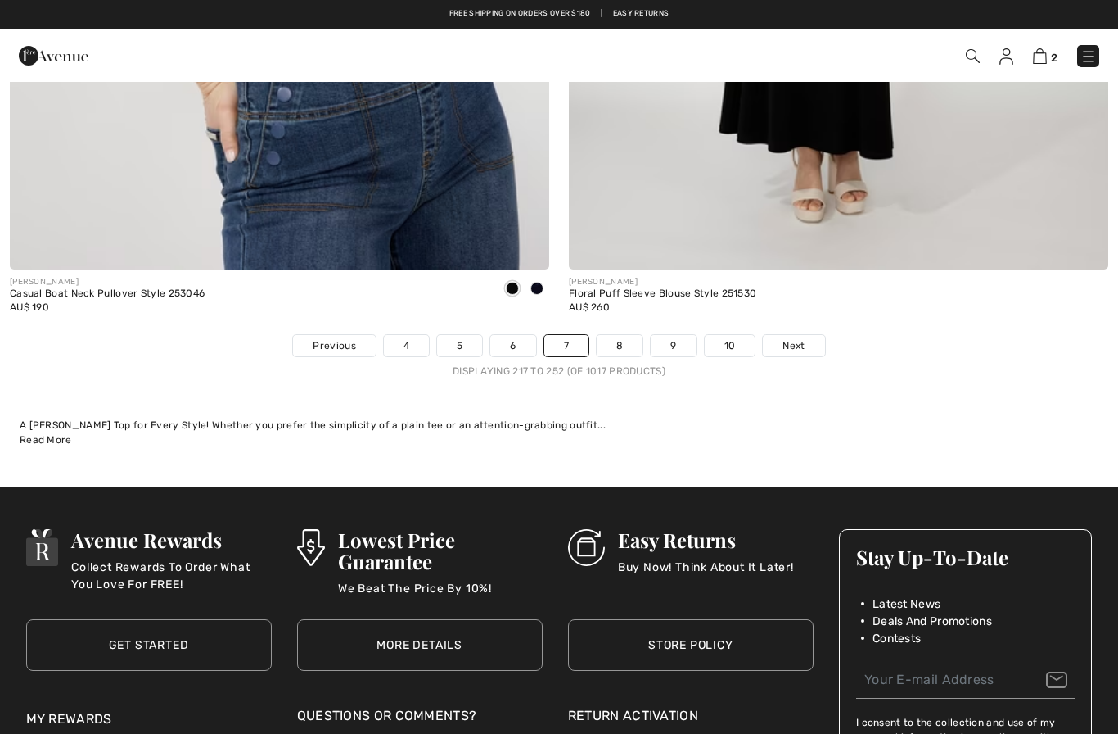
click at [628, 335] on link "8" at bounding box center [620, 345] width 46 height 21
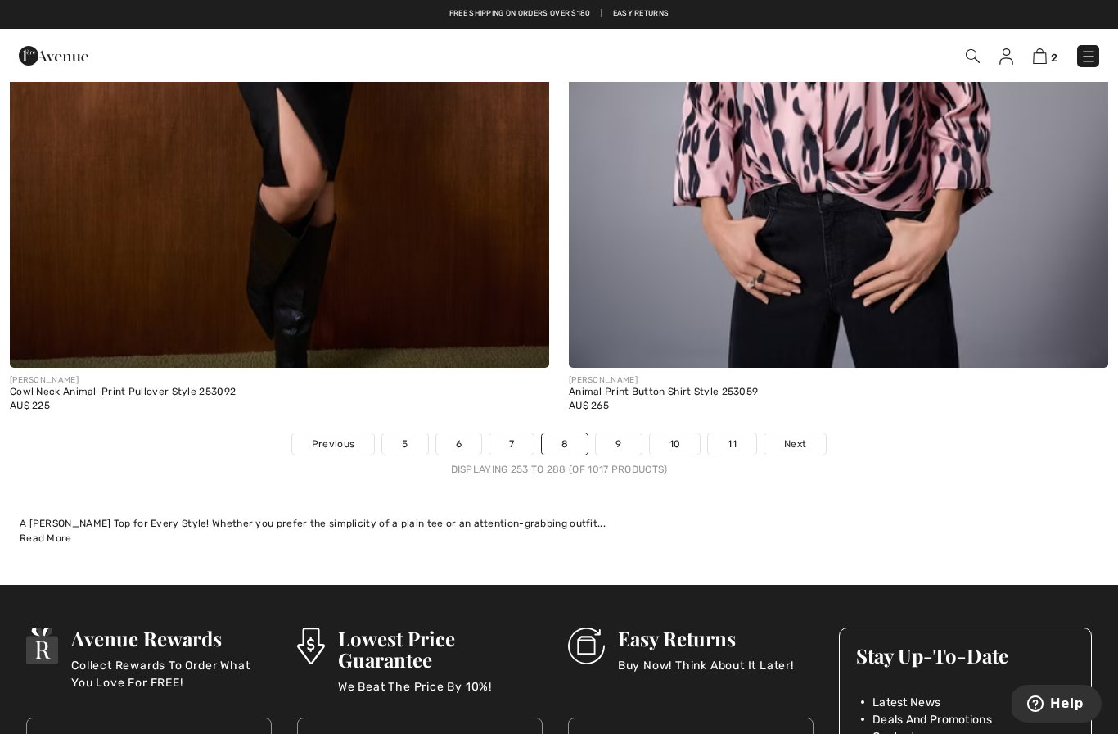
scroll to position [15918, 0]
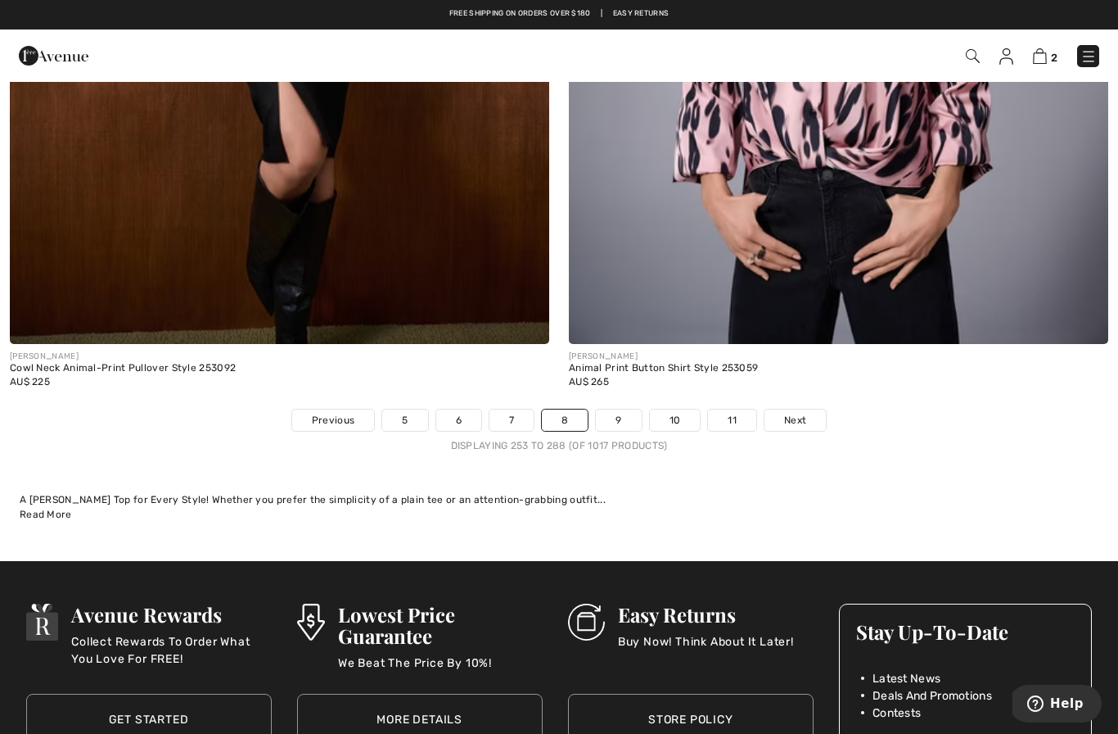
click at [626, 409] on link "9" at bounding box center [618, 419] width 45 height 21
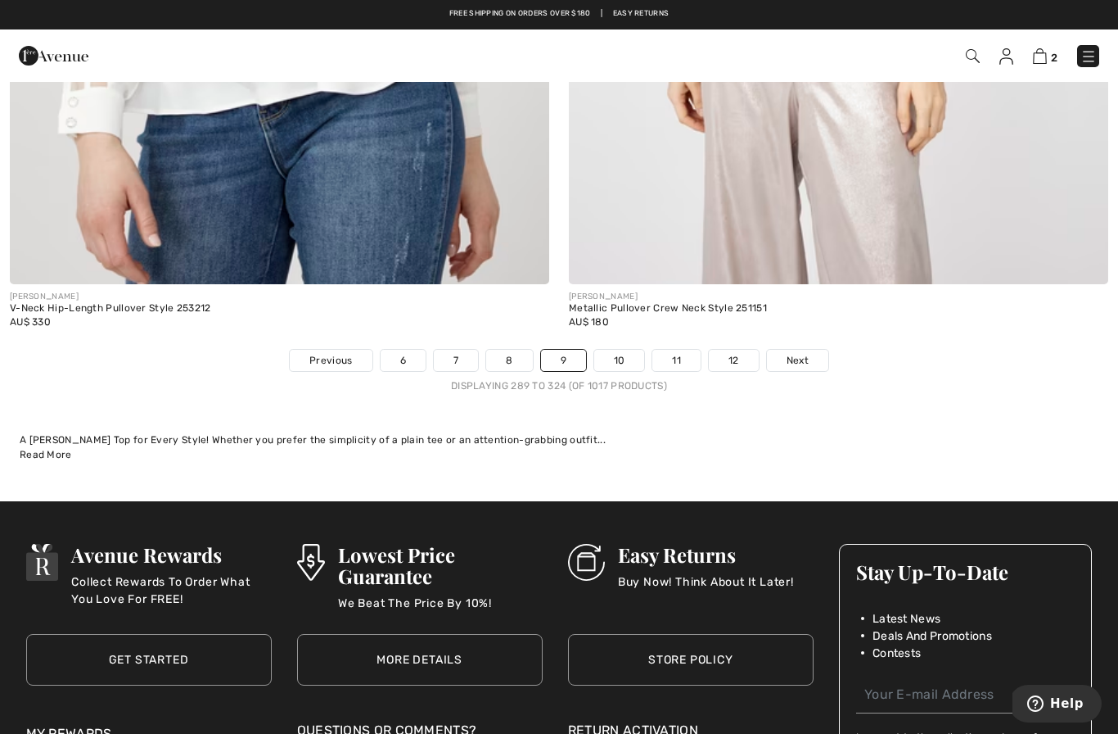
scroll to position [15988, 0]
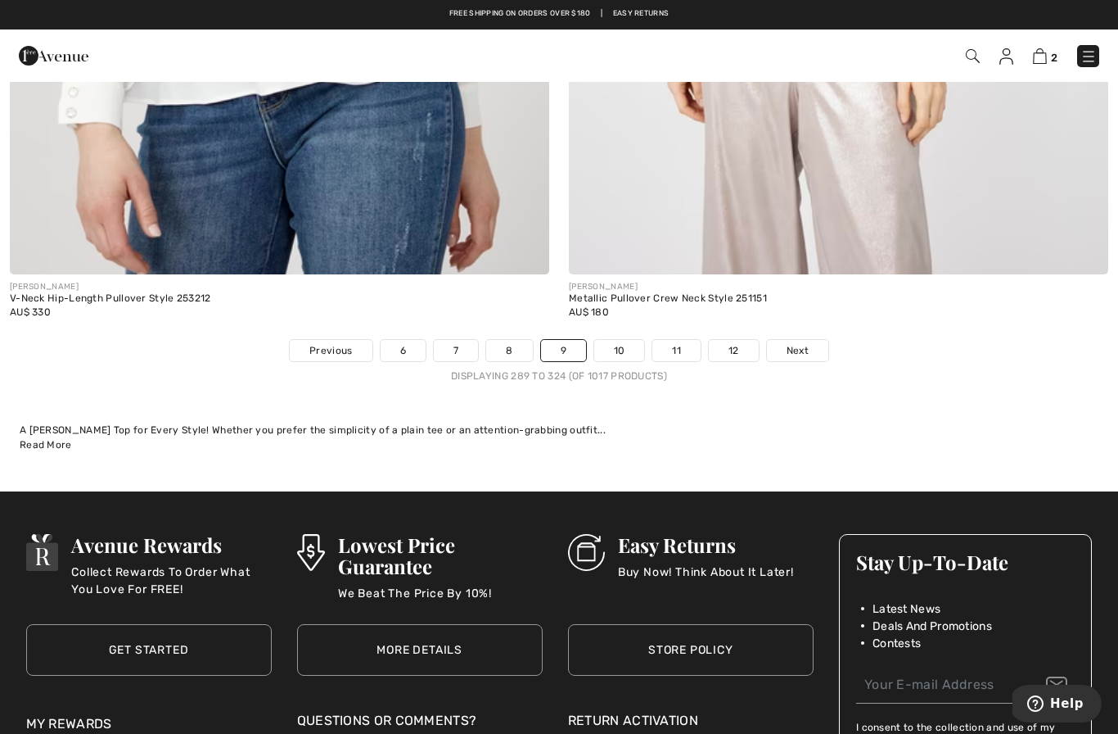
click at [632, 340] on link "10" at bounding box center [619, 350] width 51 height 21
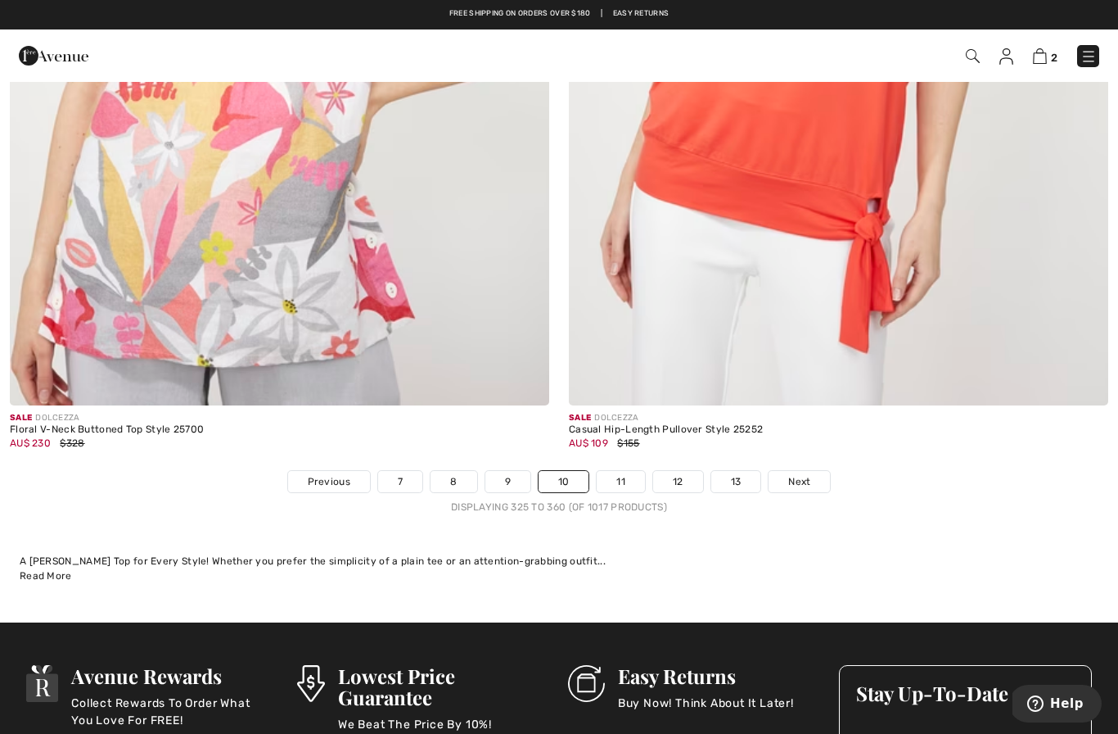
scroll to position [15878, 0]
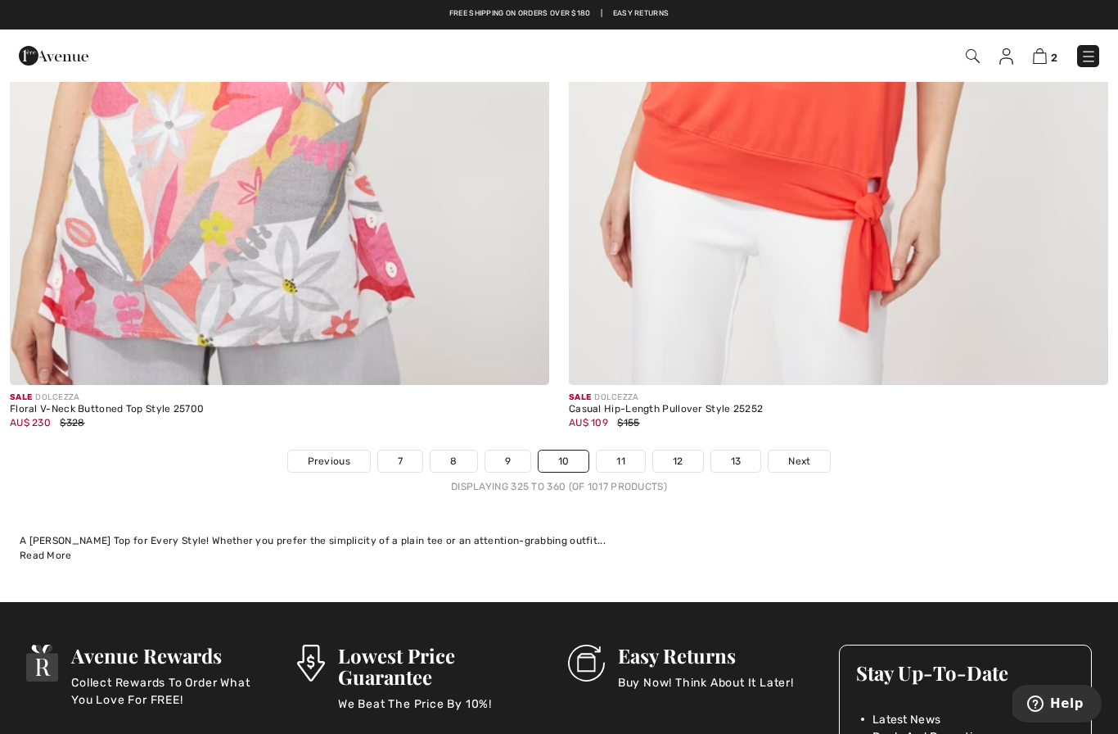
click at [630, 450] on link "11" at bounding box center [621, 460] width 48 height 21
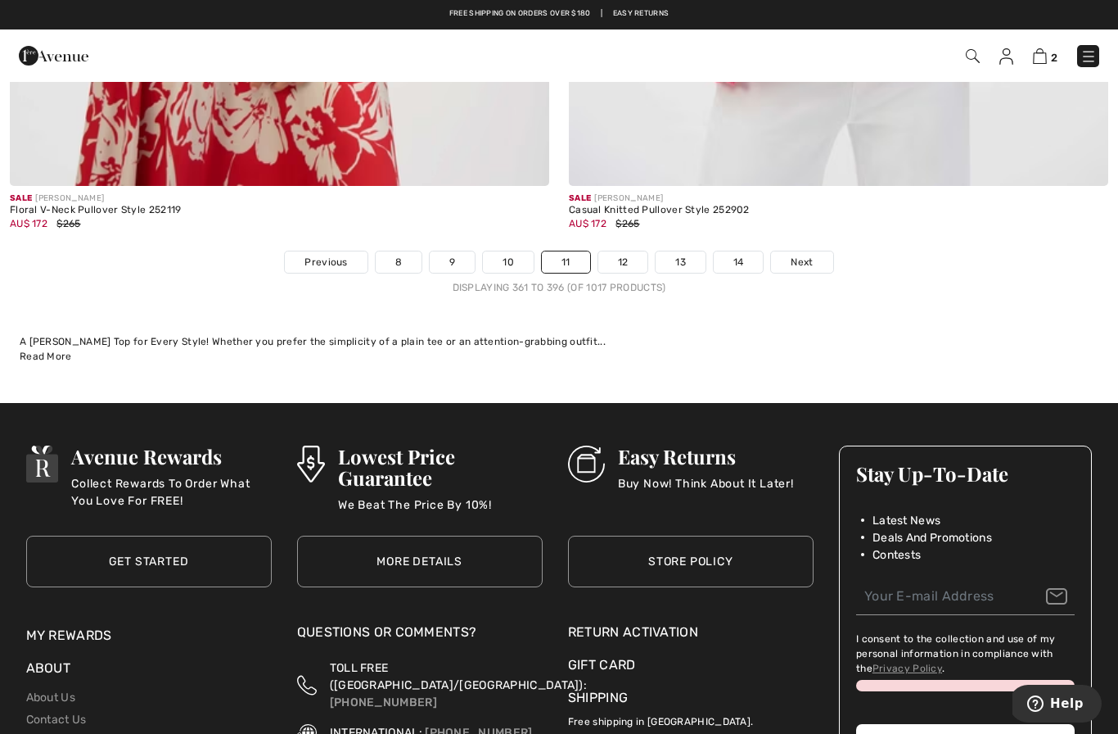
scroll to position [16036, 0]
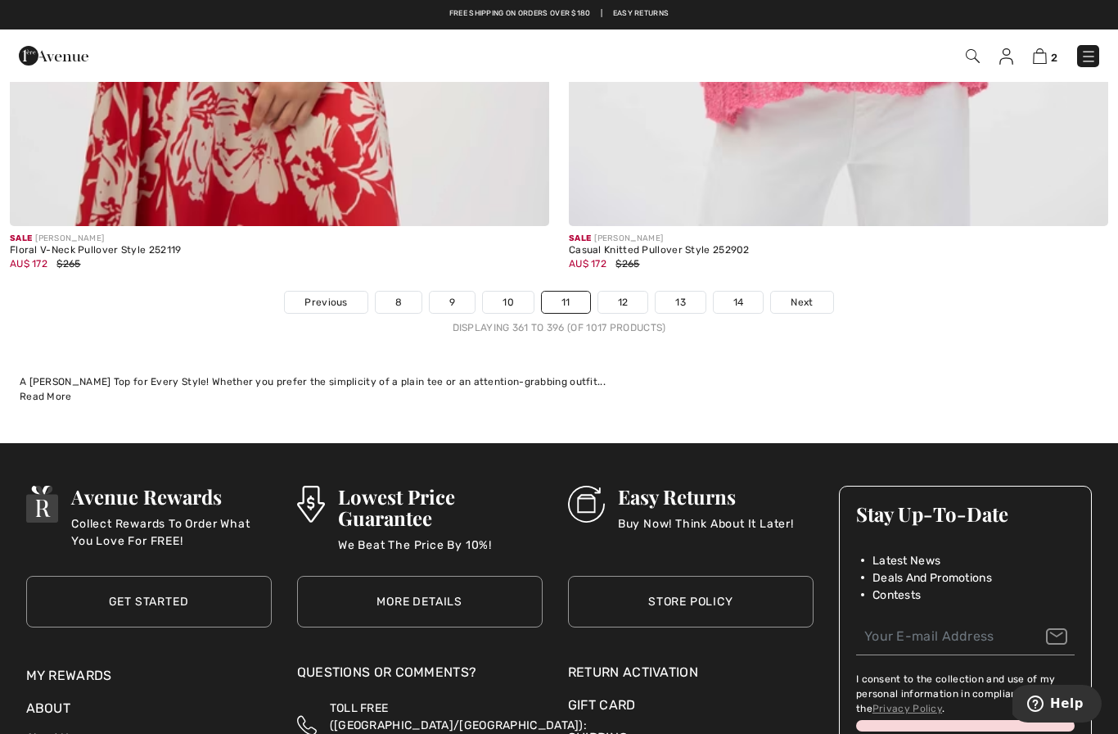
click at [630, 291] on link "12" at bounding box center [624, 301] width 50 height 21
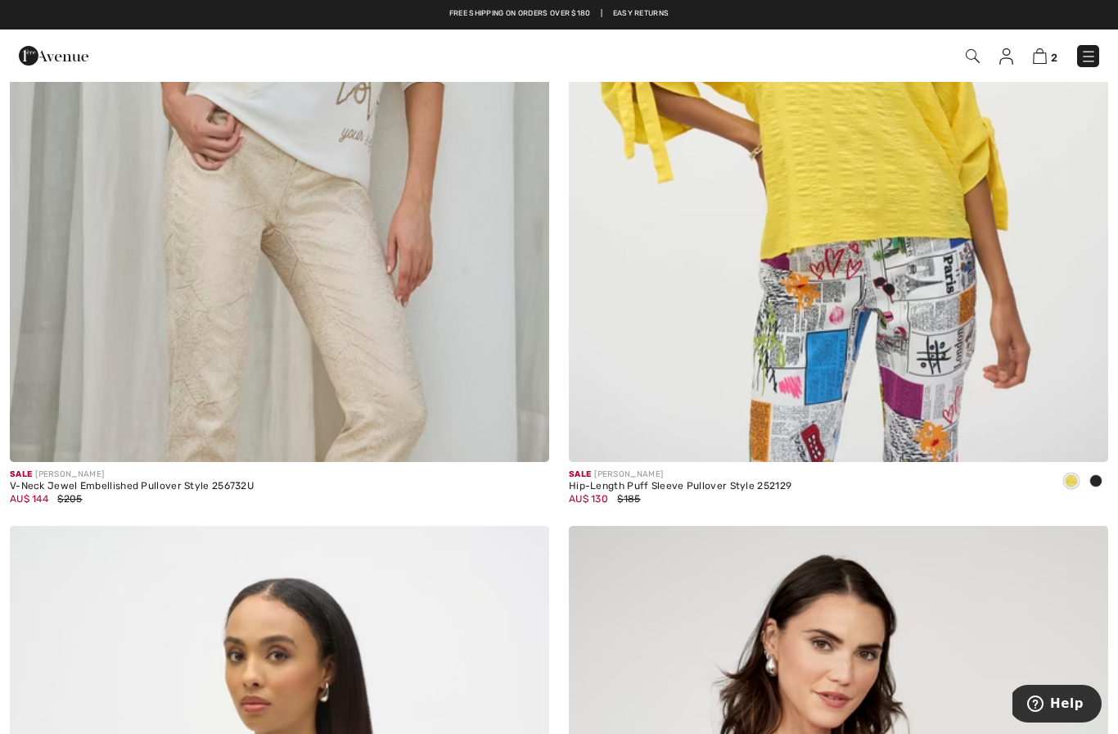
scroll to position [8588, 0]
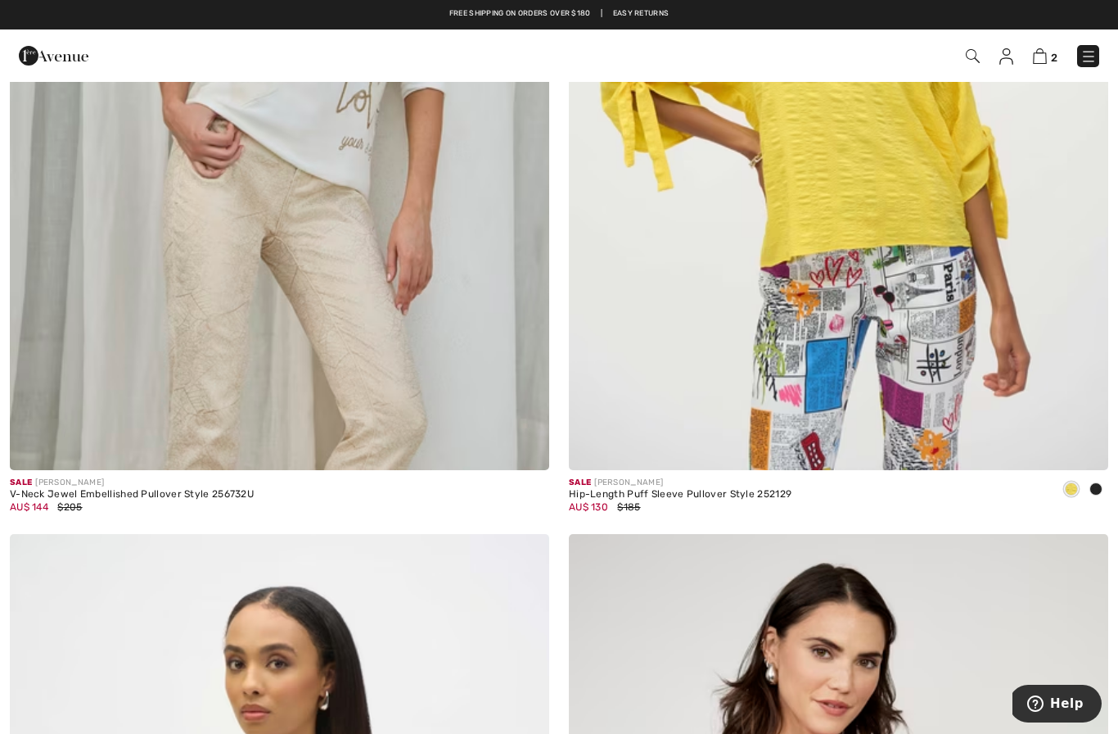
click at [1099, 50] on link at bounding box center [1088, 56] width 22 height 22
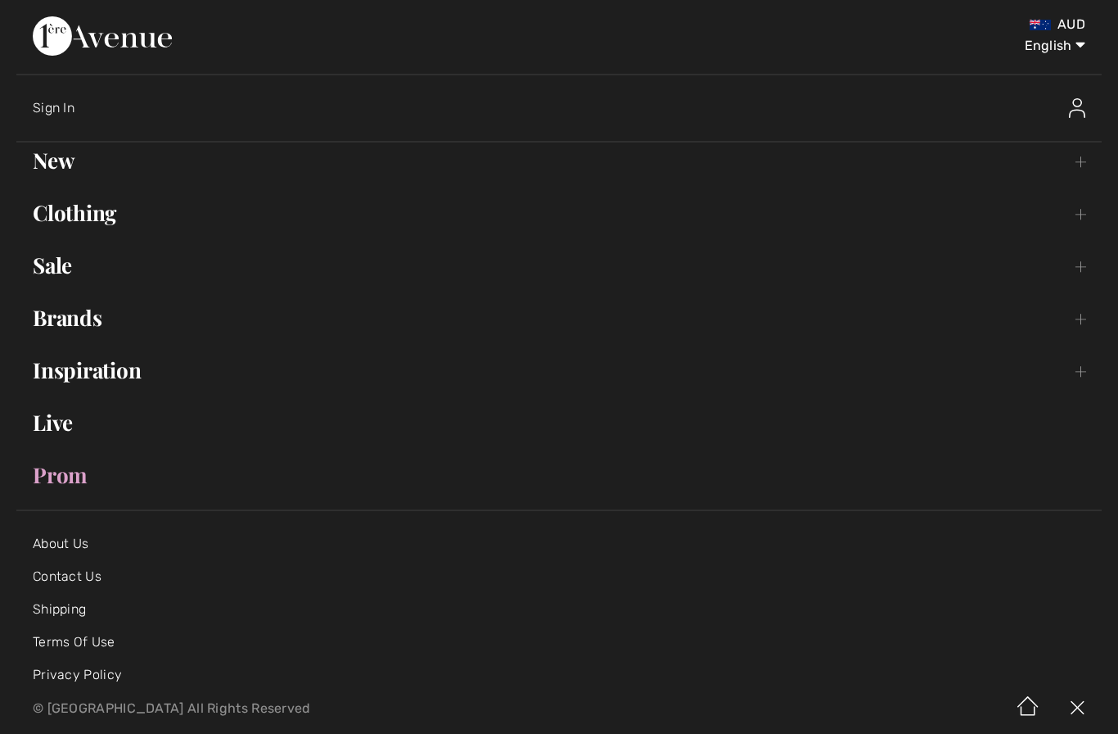
click at [76, 225] on link "Clothing Toggle submenu" at bounding box center [559, 213] width 1086 height 36
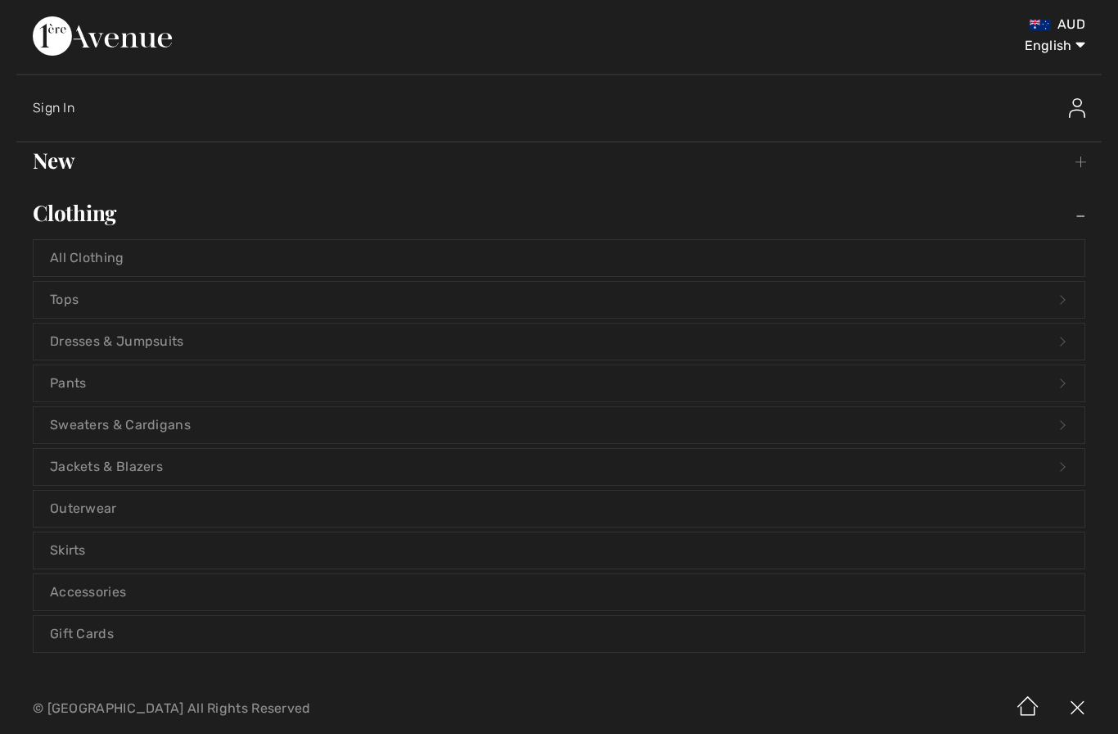
click at [62, 344] on link "Dresses & Jumpsuits Open submenu" at bounding box center [559, 341] width 1051 height 36
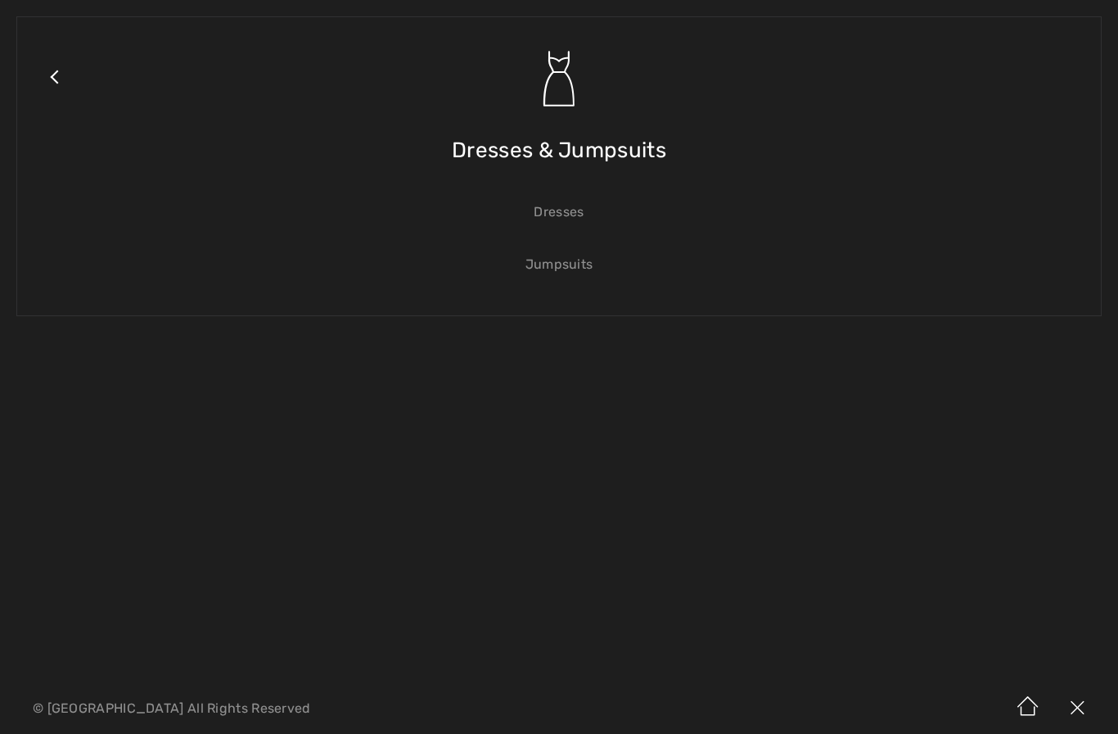
click at [571, 210] on link "Dresses" at bounding box center [559, 212] width 1051 height 36
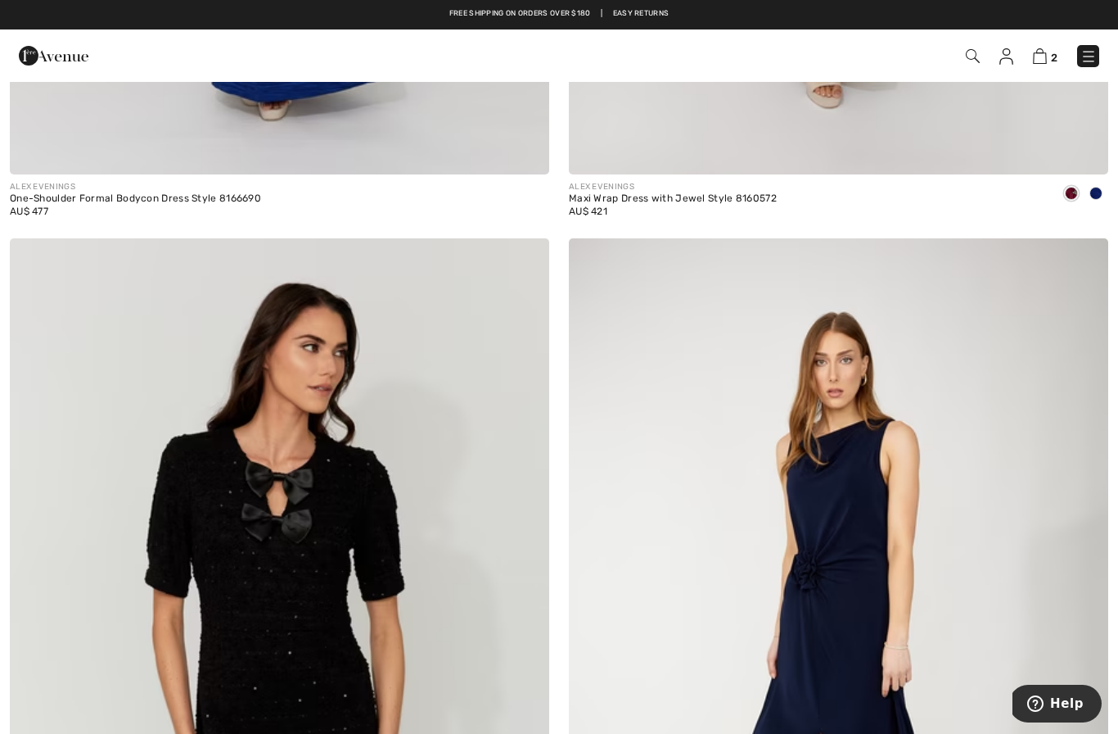
scroll to position [13454, 0]
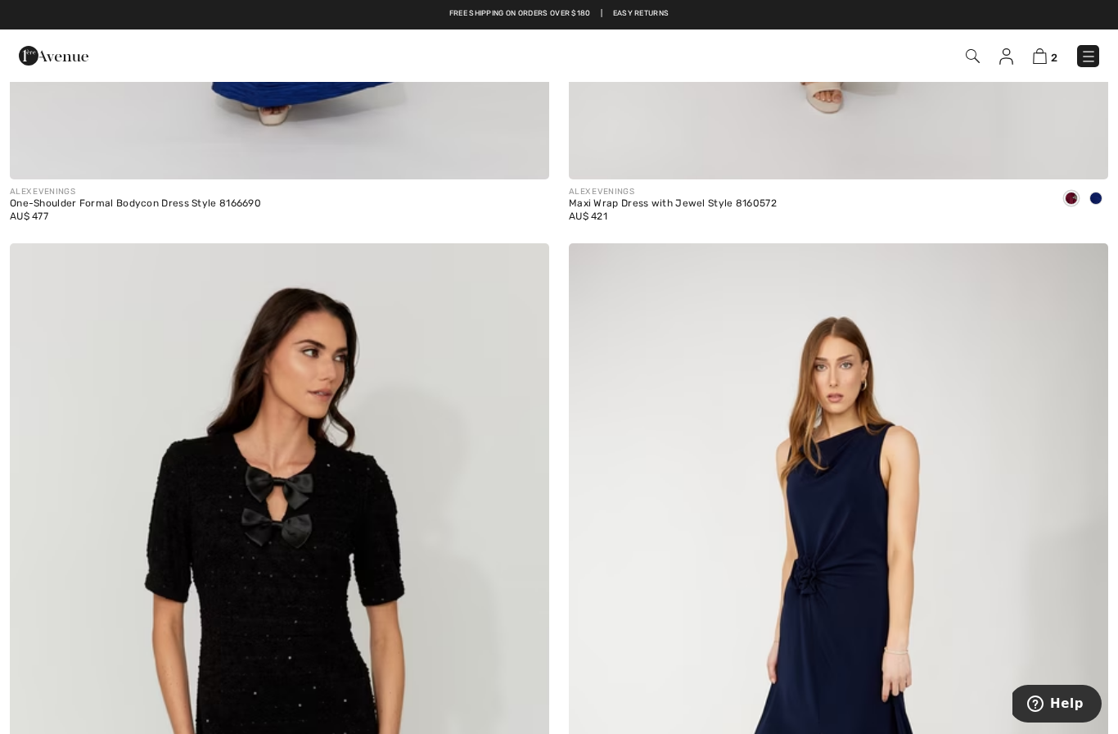
click at [1050, 48] on link "2" at bounding box center [1045, 56] width 25 height 20
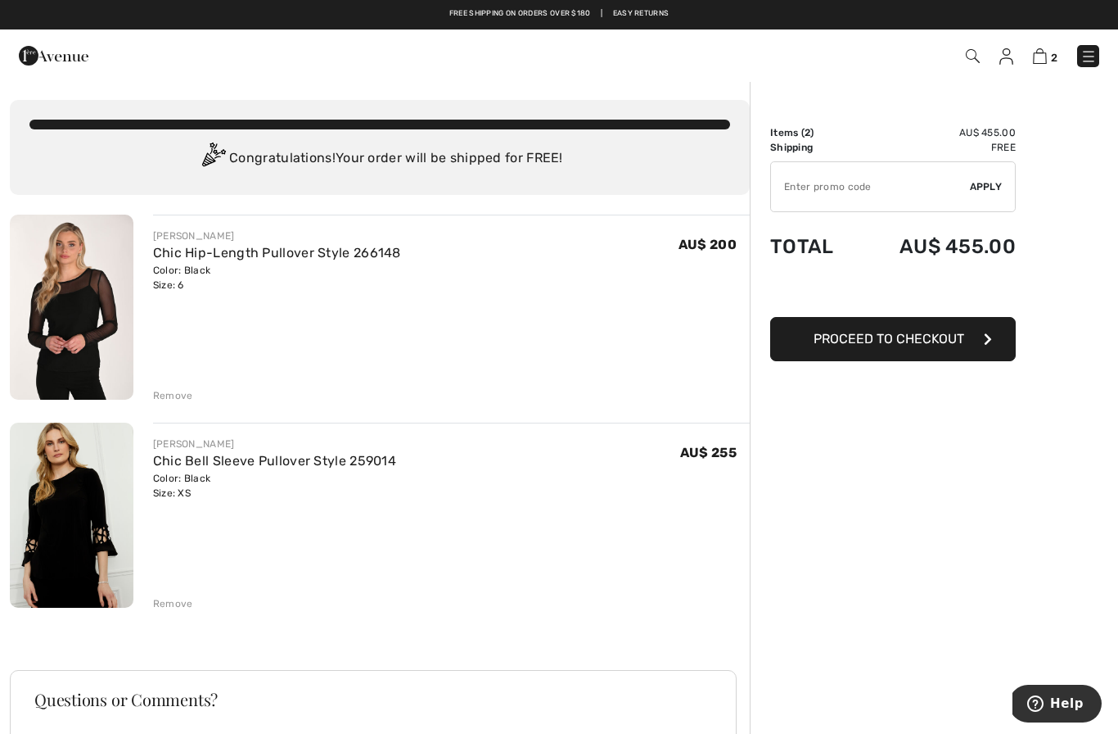
click at [107, 296] on img at bounding box center [72, 307] width 124 height 185
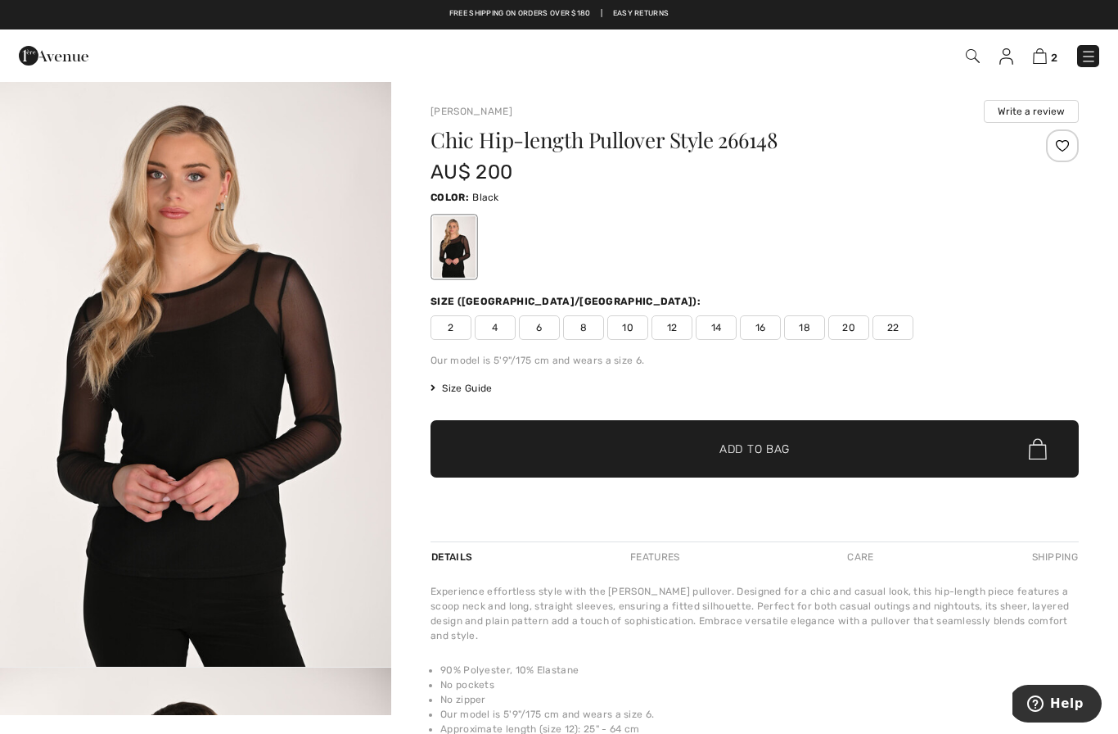
click at [1053, 53] on span "2" at bounding box center [1054, 58] width 7 height 12
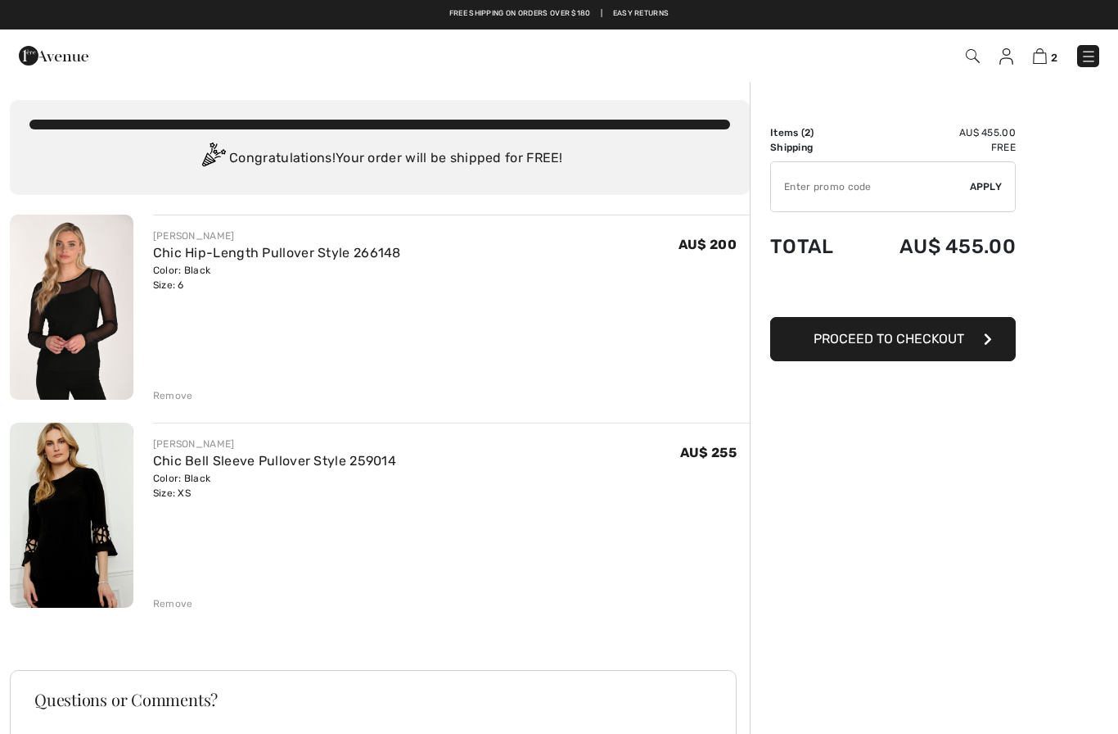
click at [115, 503] on img at bounding box center [72, 514] width 124 height 185
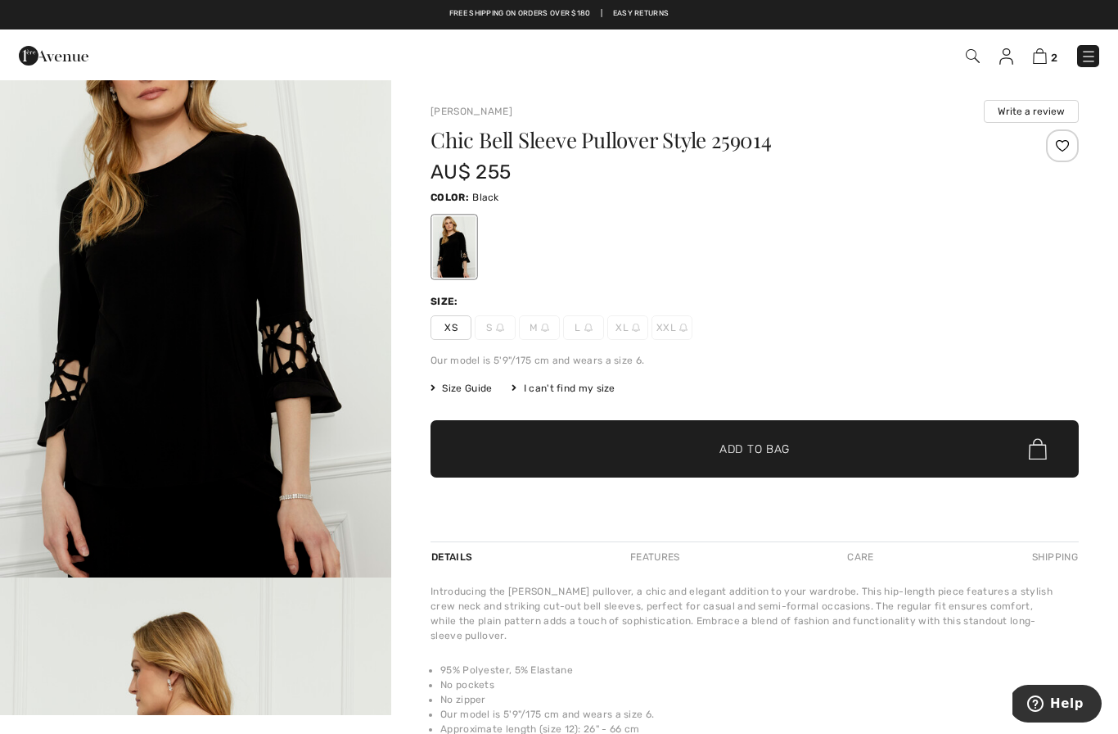
scroll to position [41, 0]
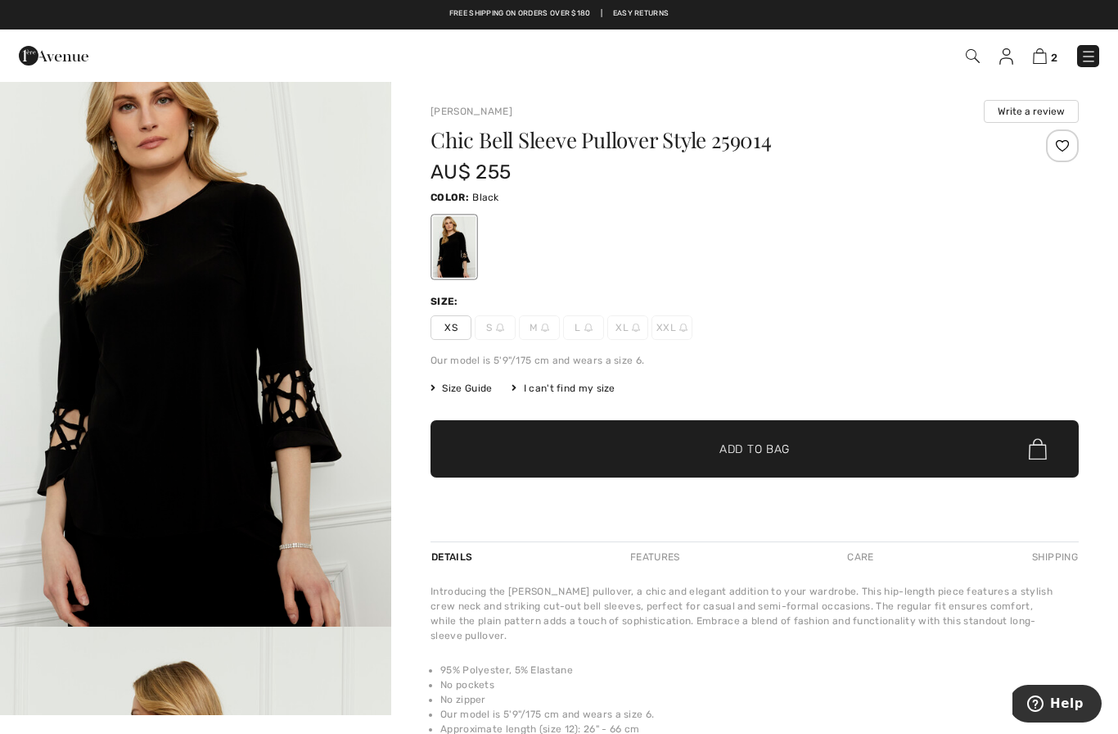
click at [1046, 51] on img at bounding box center [1040, 56] width 14 height 16
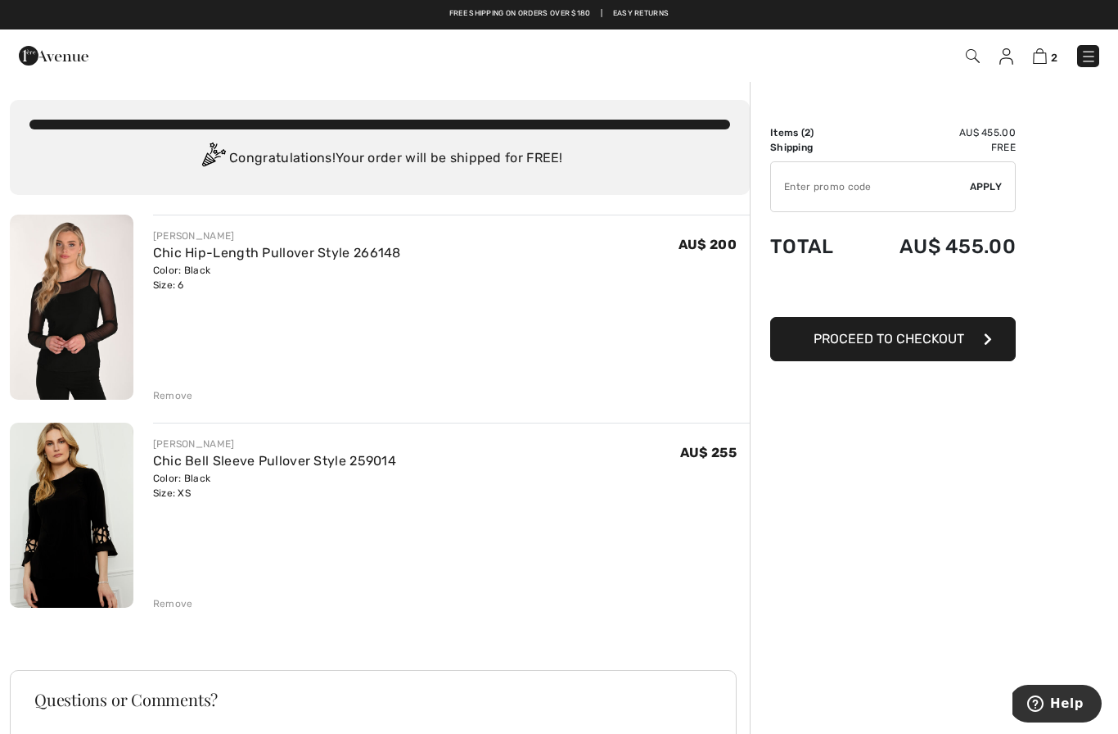
click at [183, 400] on div "Remove" at bounding box center [173, 395] width 40 height 15
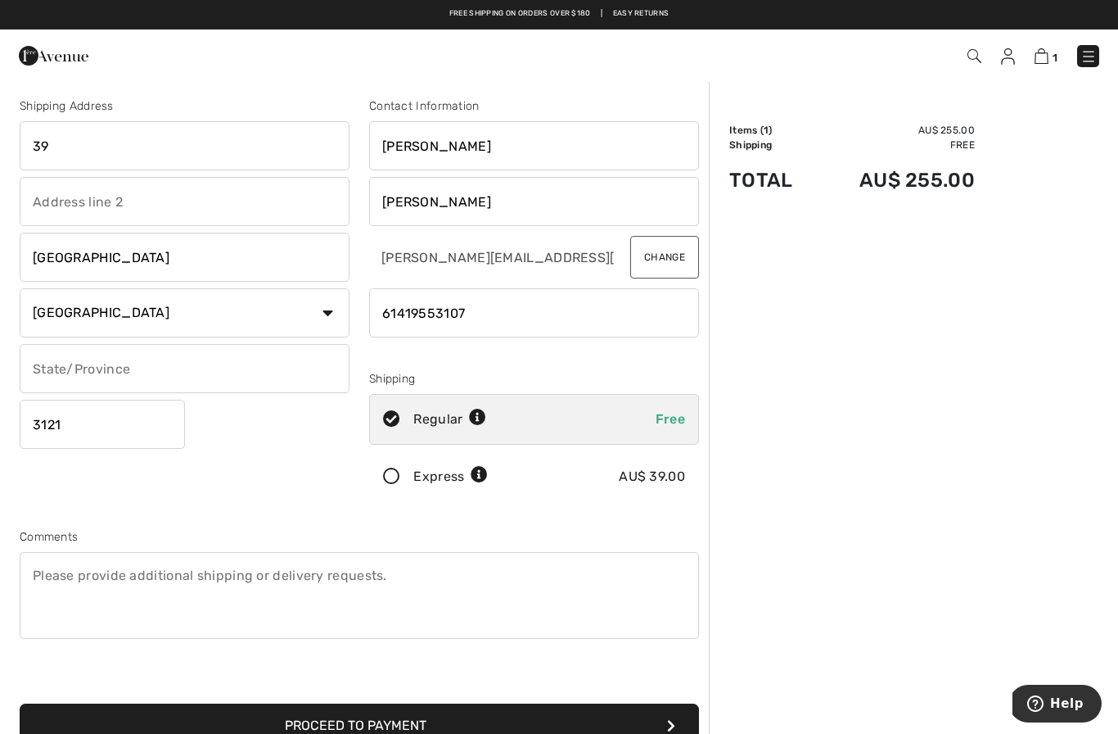
scroll to position [2, 0]
click at [180, 158] on input "39" at bounding box center [185, 146] width 330 height 49
type input "39 Waltham Street"
click at [311, 368] on input "text" at bounding box center [185, 369] width 330 height 49
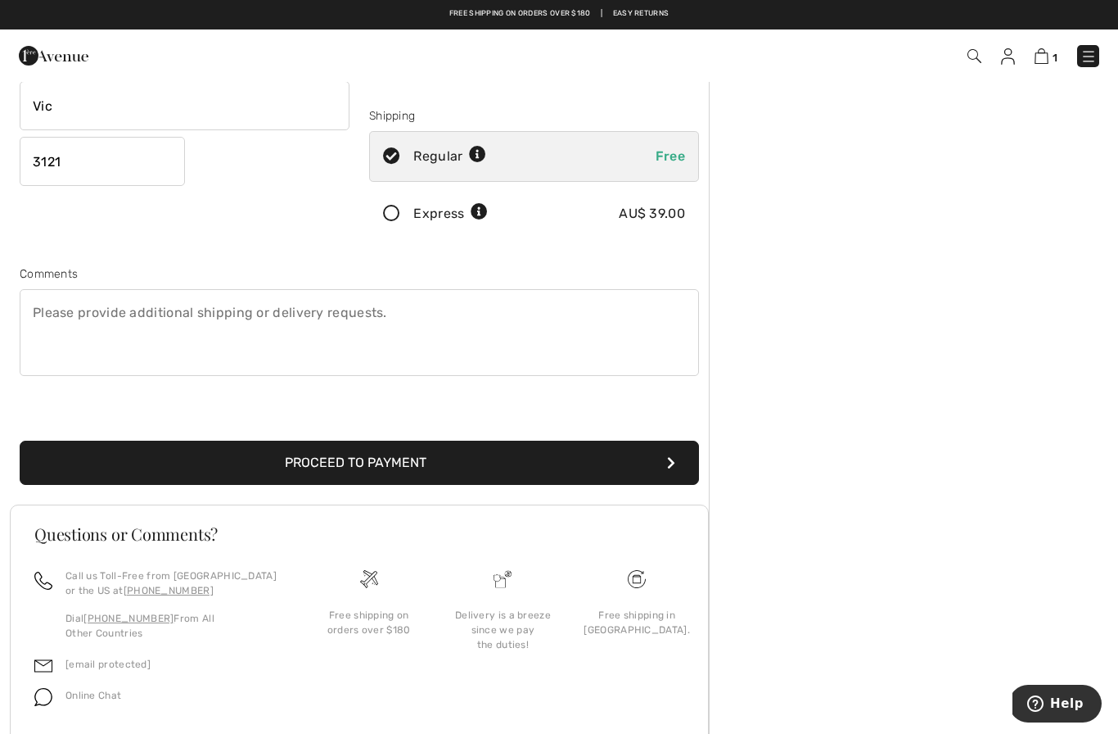
scroll to position [264, 0]
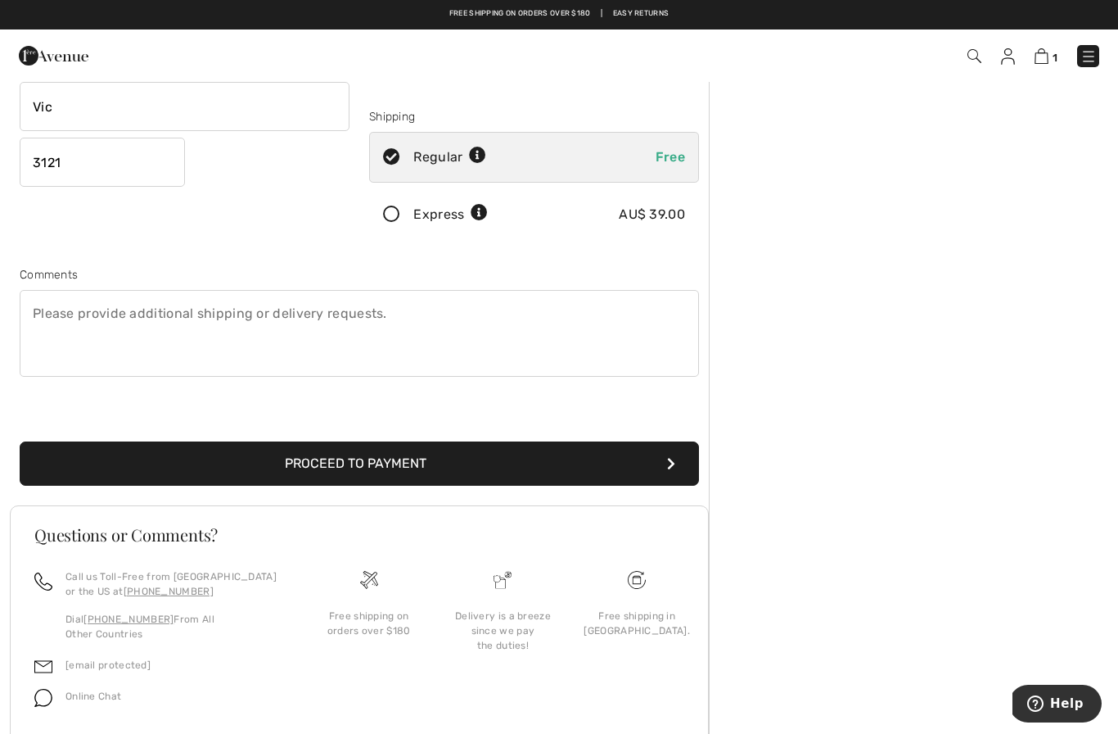
type input "Vic"
click at [605, 461] on button "Proceed to Payment" at bounding box center [360, 463] width 680 height 44
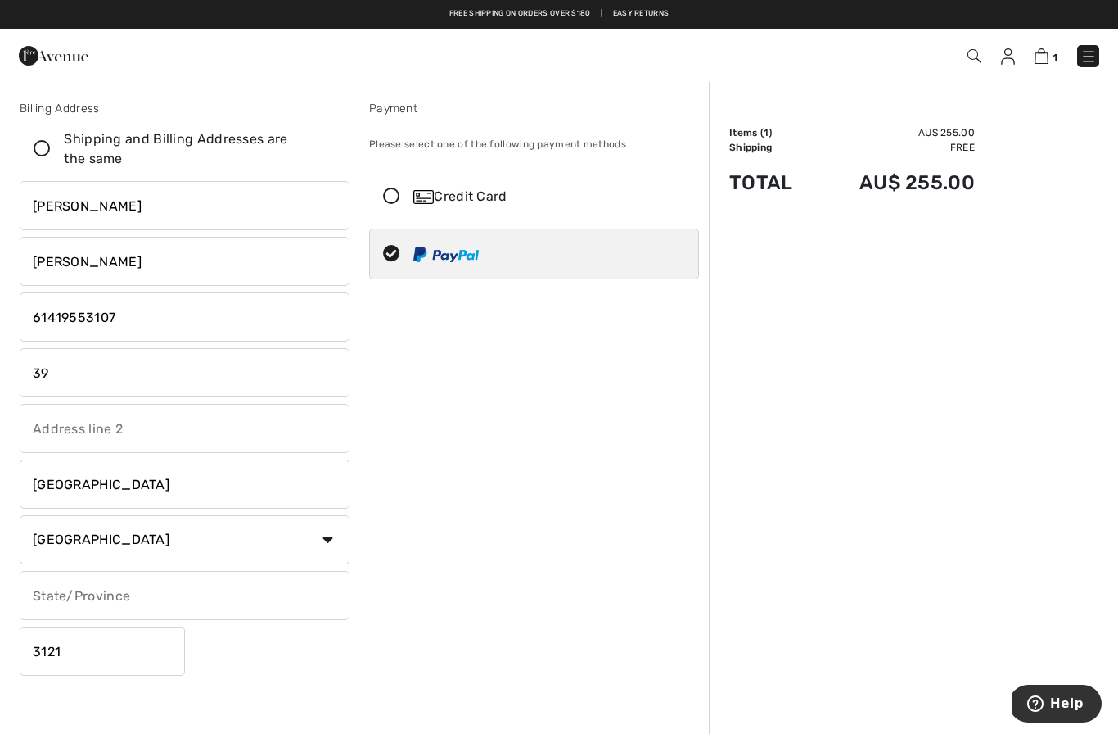
click at [627, 248] on div at bounding box center [527, 253] width 315 height 49
radio input "true"
click at [156, 373] on input "39" at bounding box center [185, 372] width 330 height 49
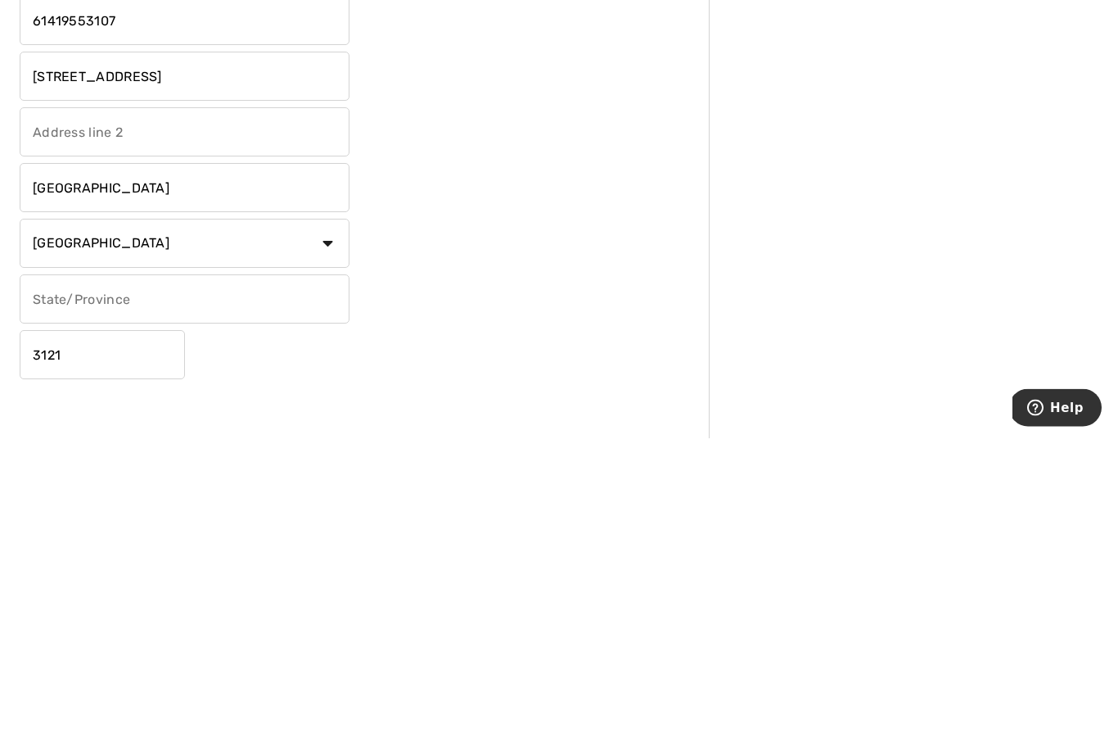
type input "[STREET_ADDRESS]"
click at [266, 571] on input "text" at bounding box center [185, 595] width 330 height 49
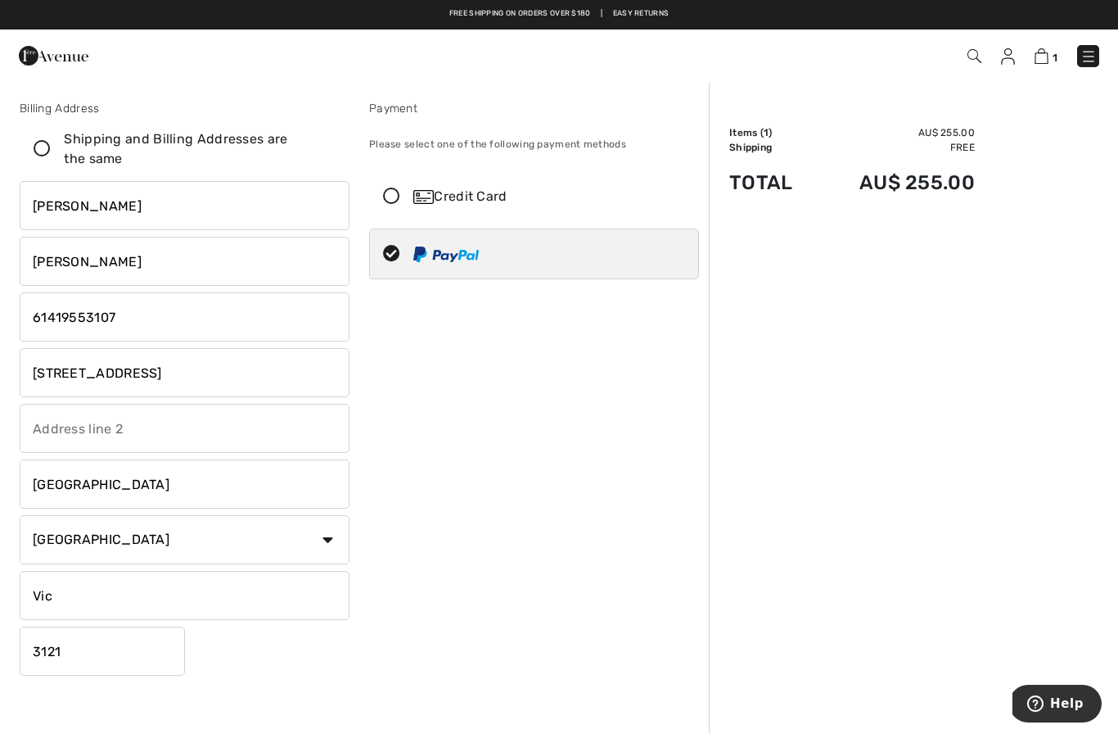
type input "Vic"
click at [544, 260] on div at bounding box center [527, 253] width 315 height 49
radio input "true"
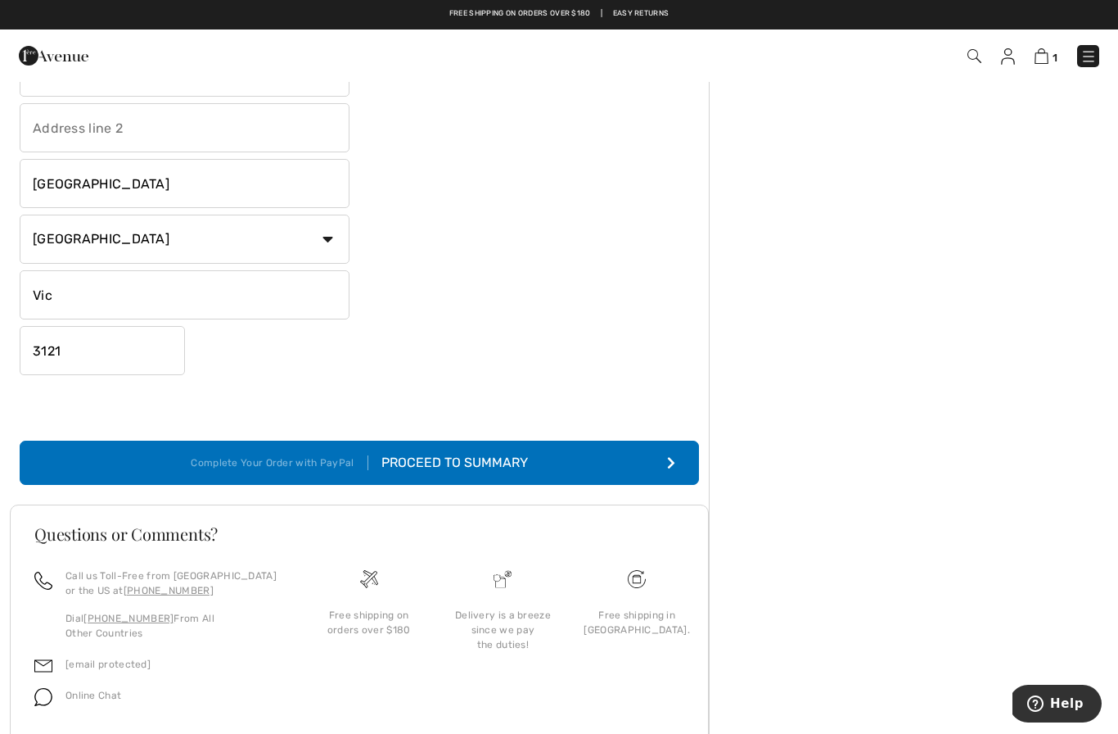
scroll to position [300, 0]
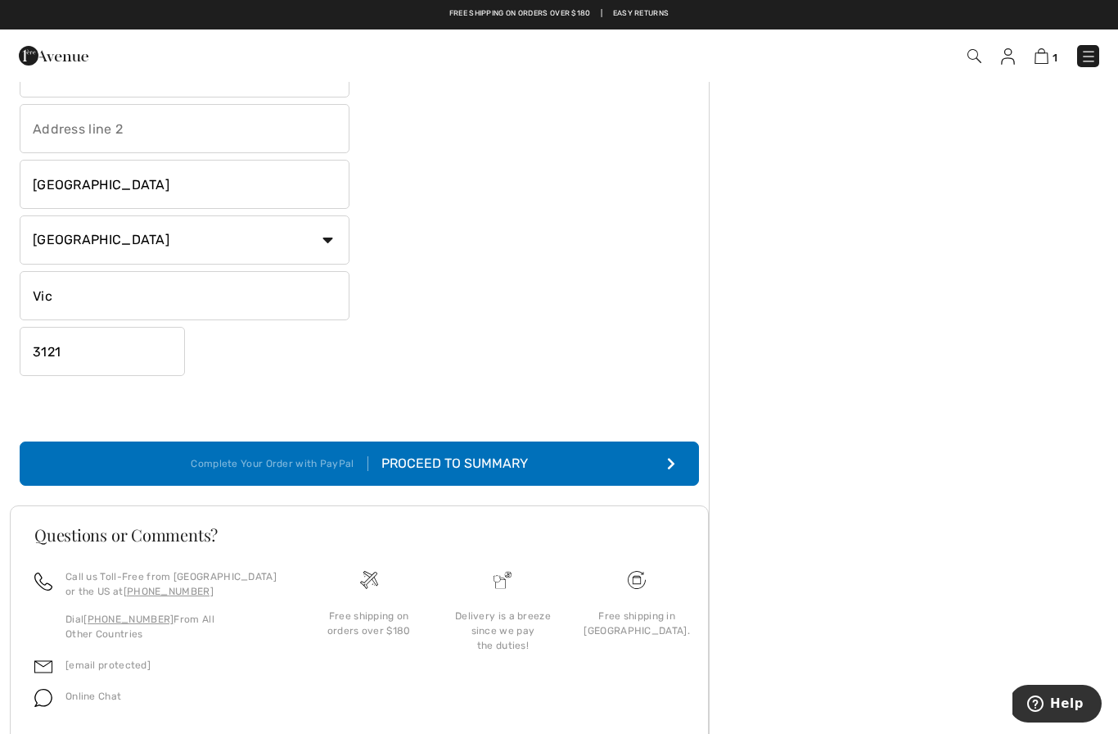
click at [596, 455] on button "Complete Your Order with PayPal Proceed to Summary" at bounding box center [360, 463] width 680 height 44
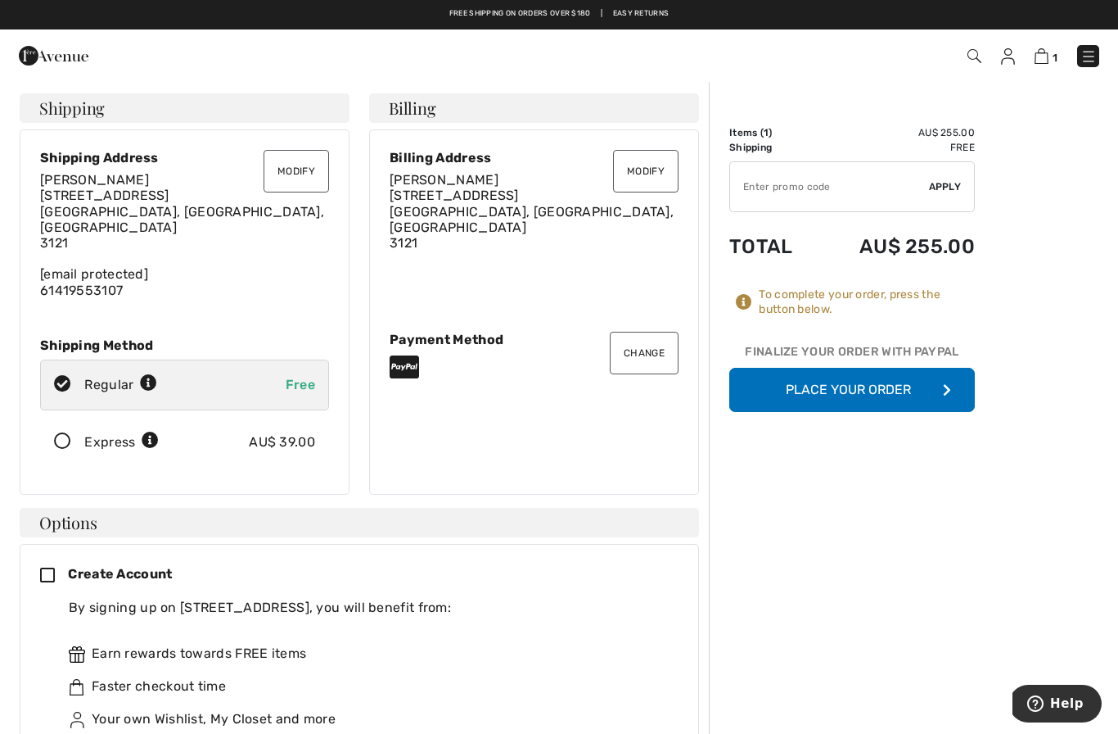
click at [925, 399] on button "Place Your Order" at bounding box center [853, 390] width 246 height 44
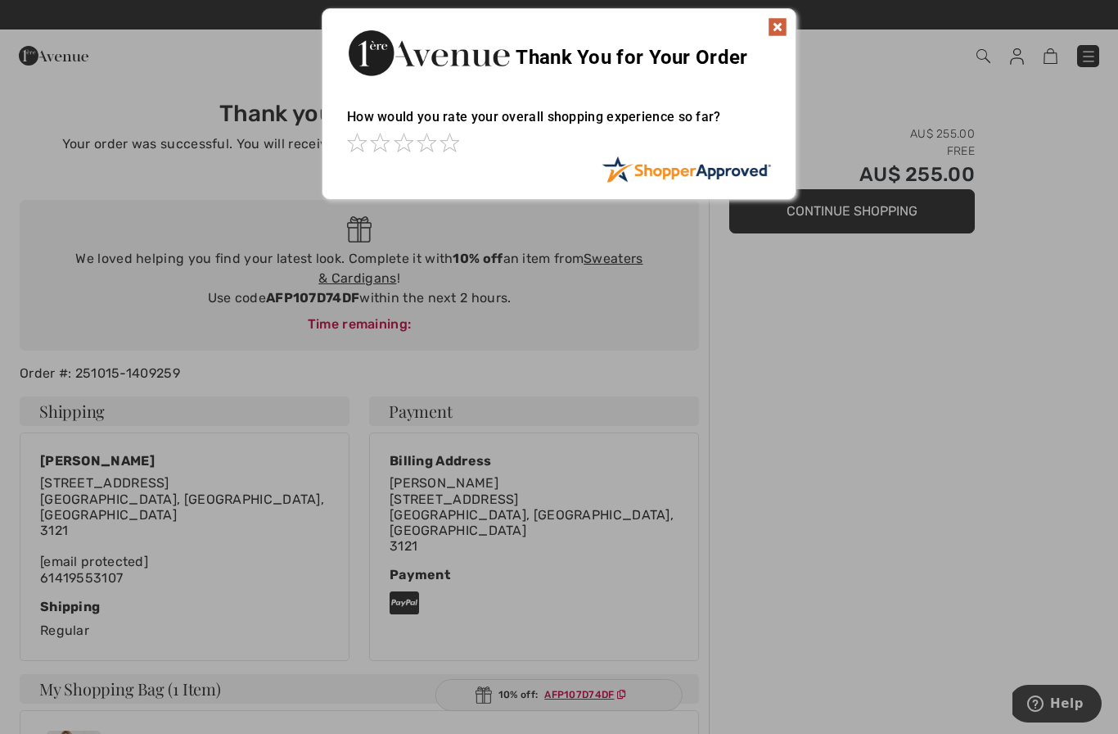
click at [784, 17] on img at bounding box center [778, 27] width 20 height 20
